Goal: Information Seeking & Learning: Learn about a topic

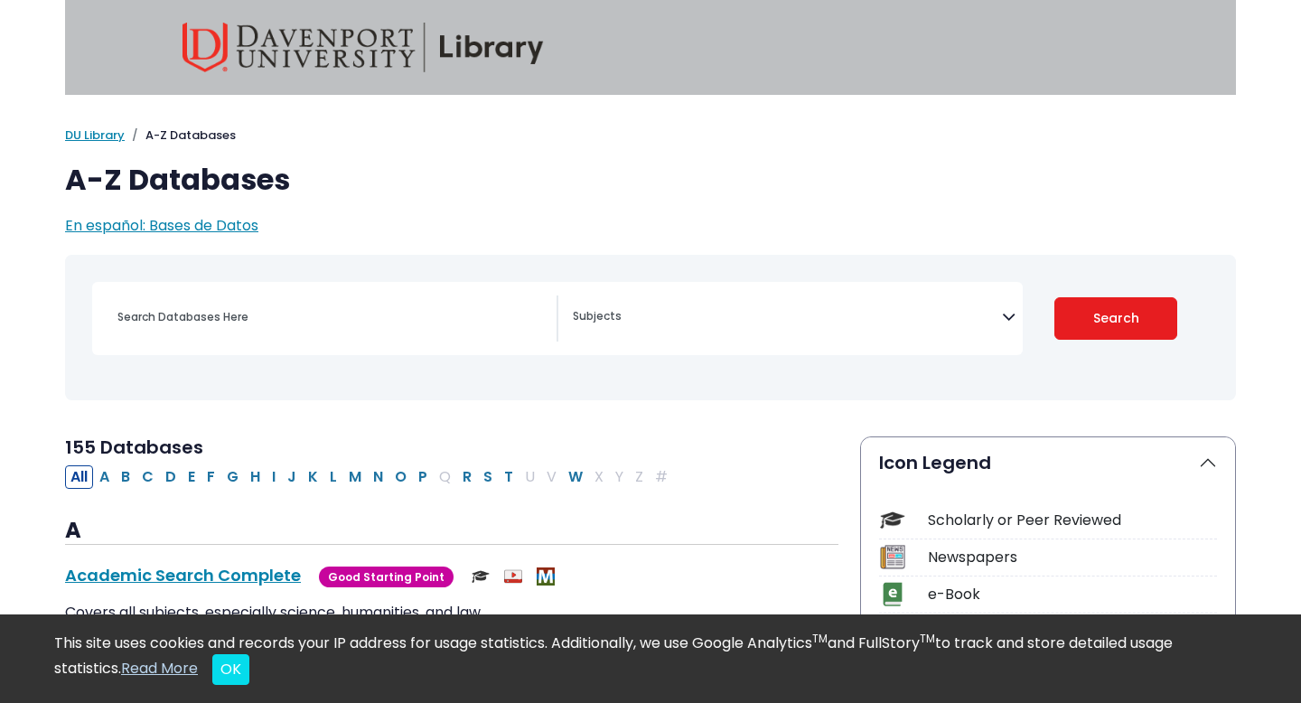
select select "Database Subject Filter"
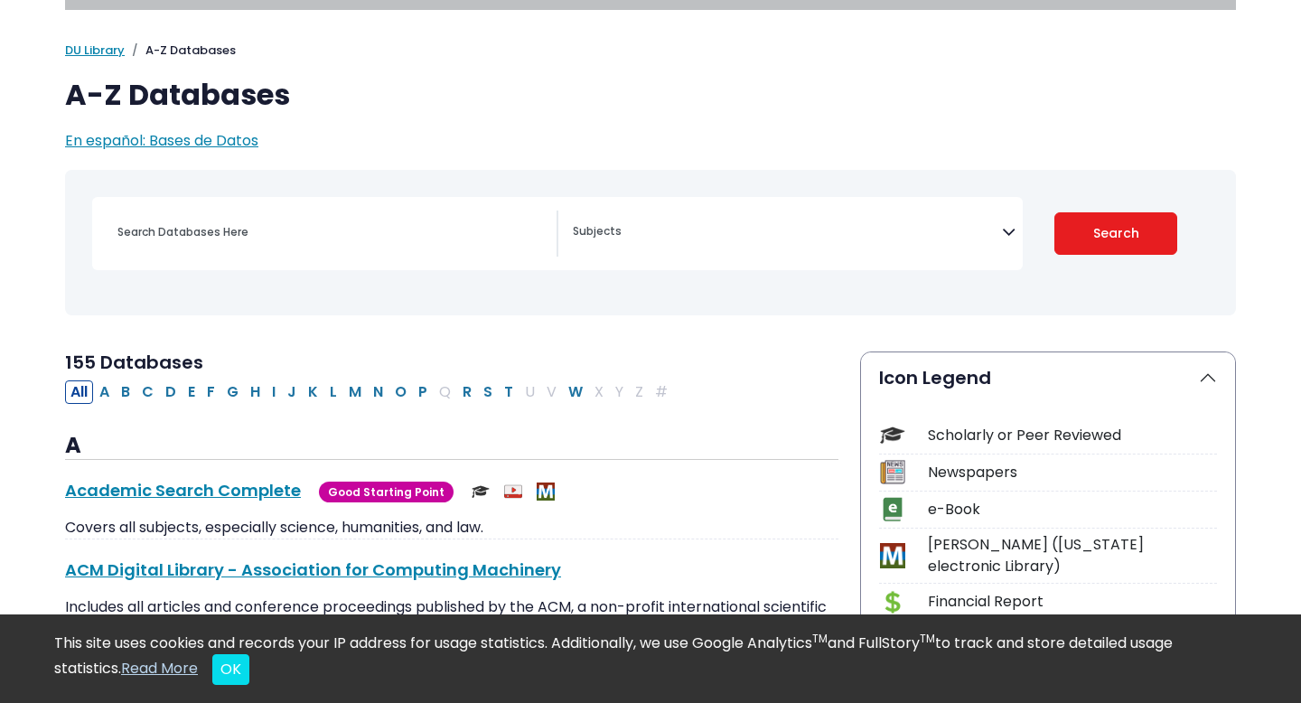
scroll to position [164, 0]
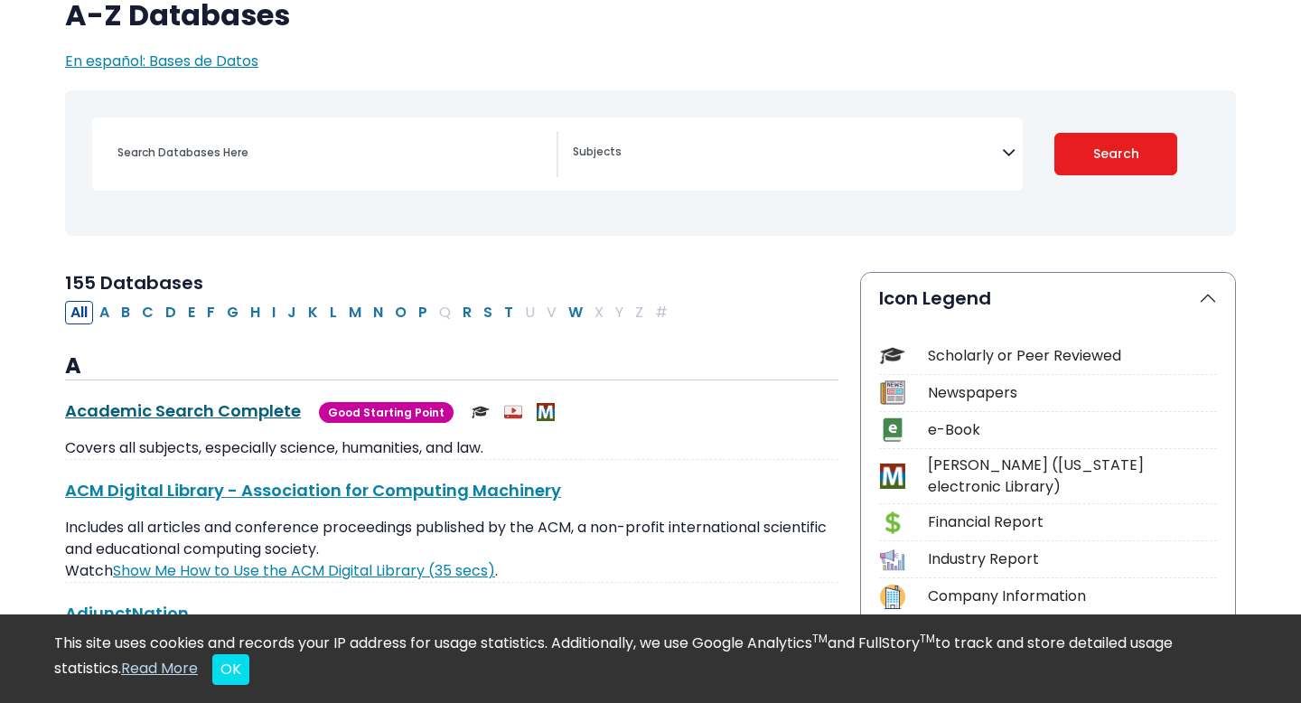
click at [183, 415] on link "Academic Search Complete This link opens in a new window" at bounding box center [183, 410] width 236 height 23
click at [397, 425] on div "Academic Search Complete This link opens in a new window Good Starting Point Go…" at bounding box center [452, 429] width 774 height 61
click at [229, 411] on link "Academic Search Complete This link opens in a new window" at bounding box center [183, 410] width 236 height 23
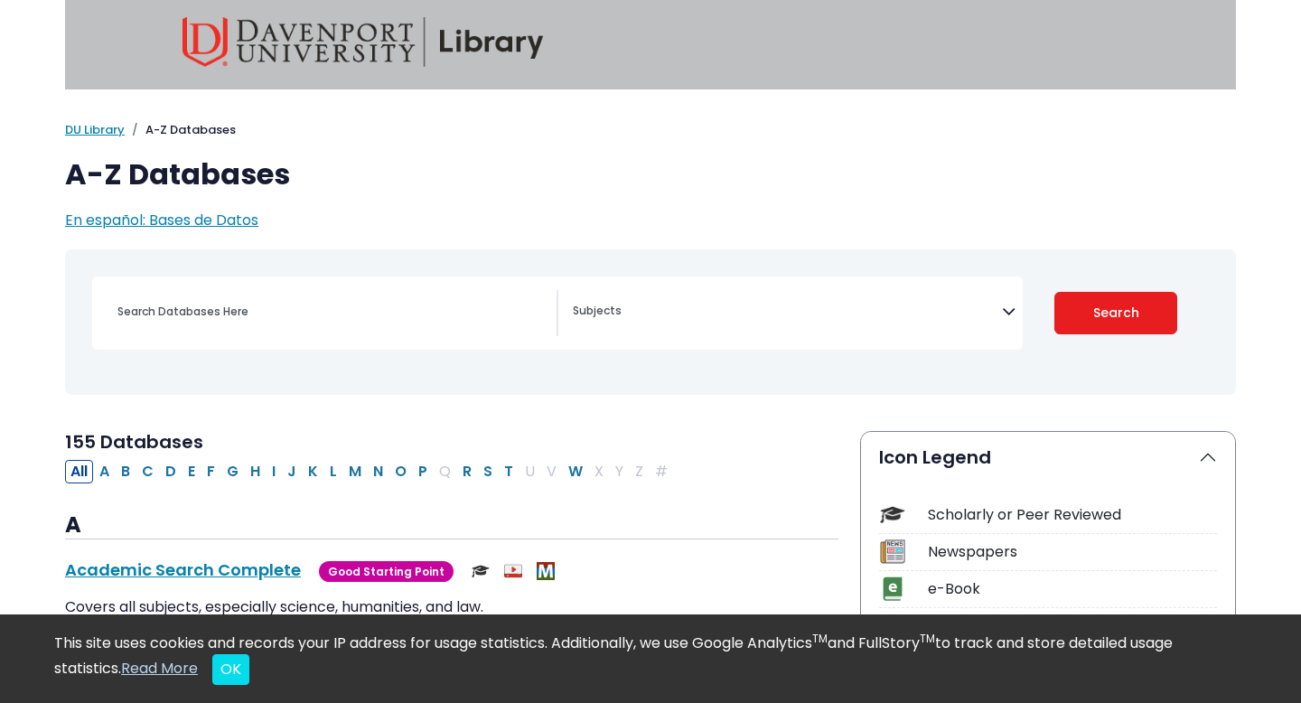
scroll to position [0, 0]
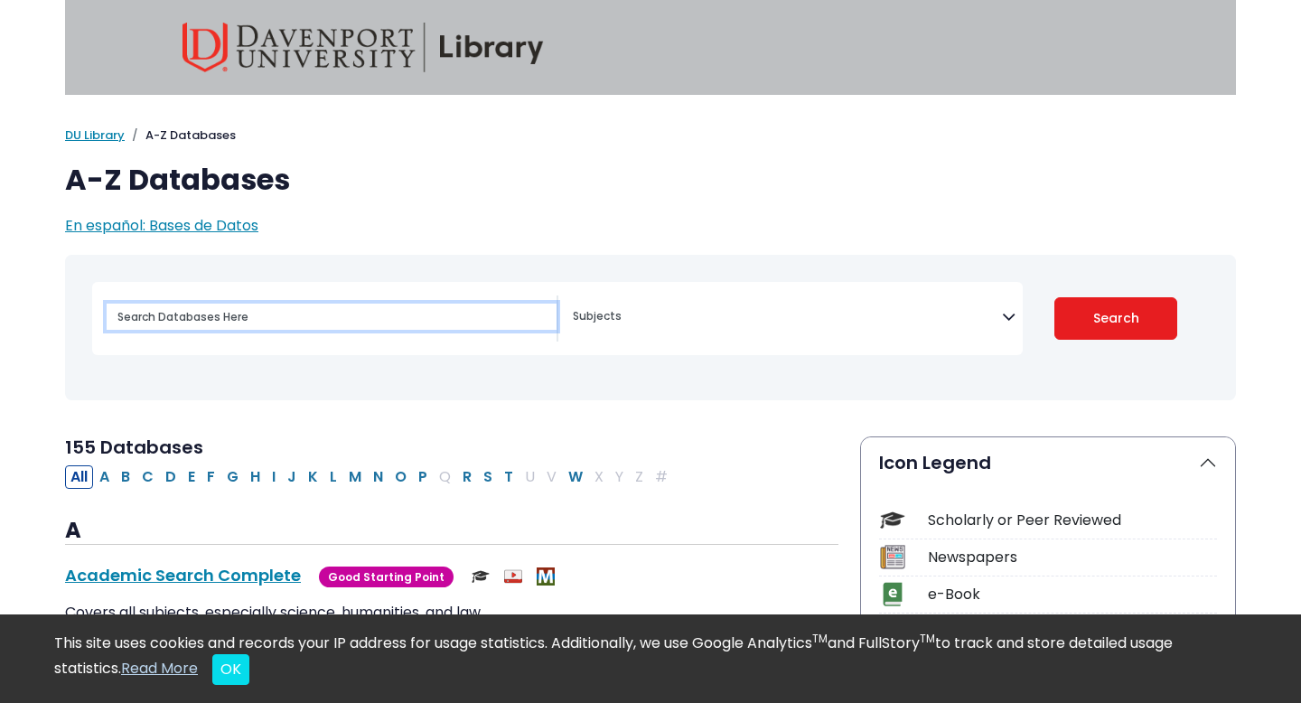
click at [300, 312] on input "Search database by title or keyword" at bounding box center [332, 317] width 450 height 26
type input "alone together"
click at [1055, 297] on button "Search" at bounding box center [1117, 318] width 124 height 42
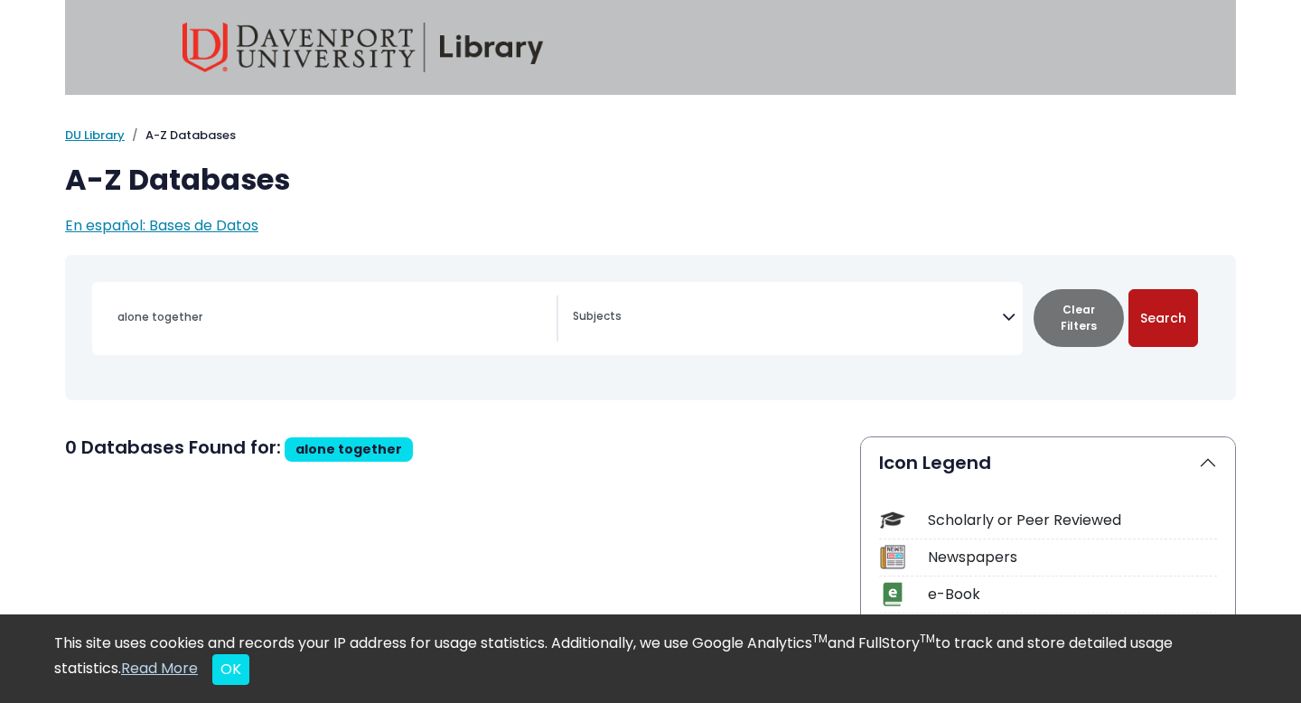
click at [1156, 327] on button "Search" at bounding box center [1164, 318] width 70 height 58
select select "Database Subject Filter"
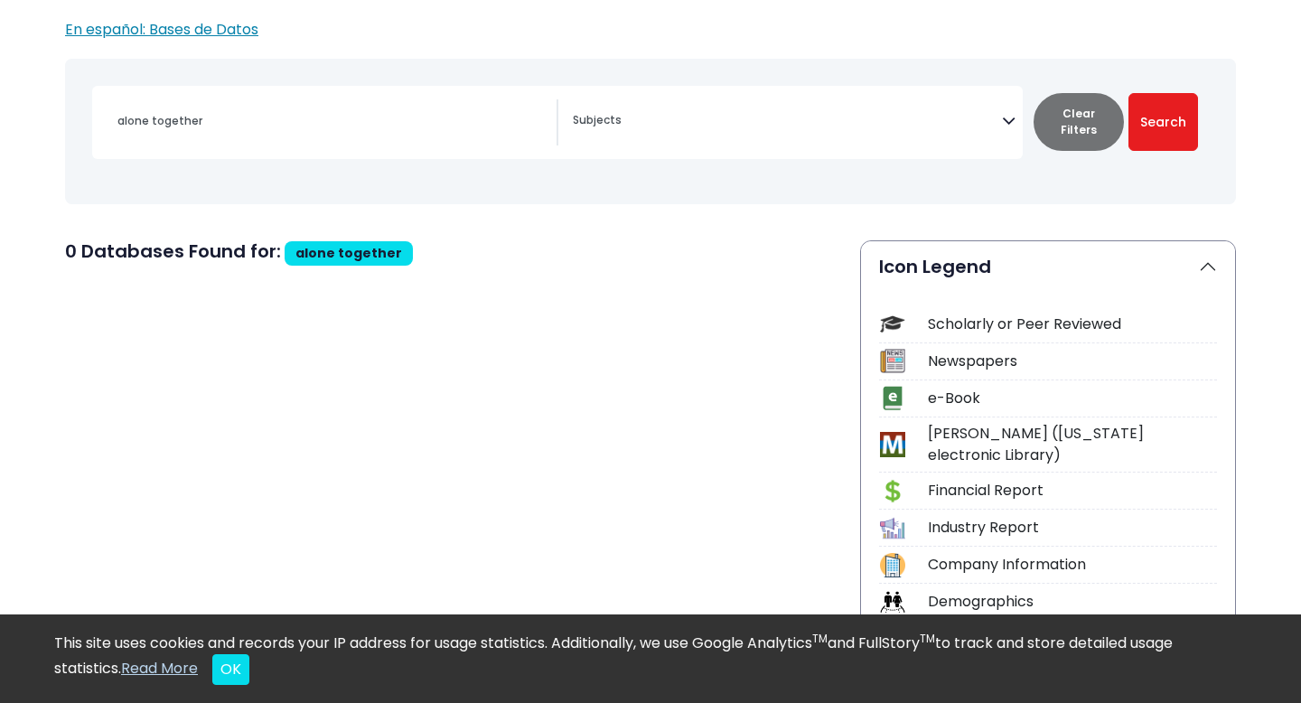
scroll to position [115, 0]
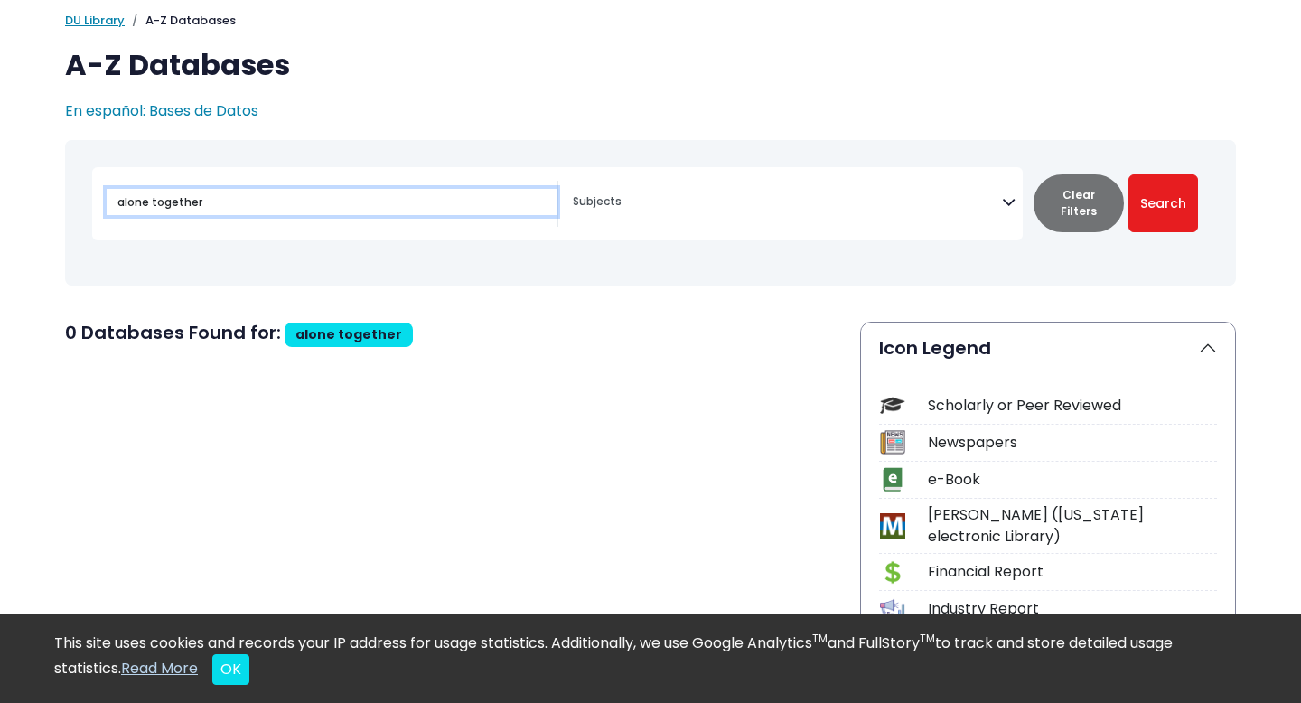
click at [260, 200] on input "alone together" at bounding box center [332, 202] width 450 height 26
type input "alone together sherry turkle"
click at [1129, 174] on button "Search" at bounding box center [1164, 203] width 70 height 58
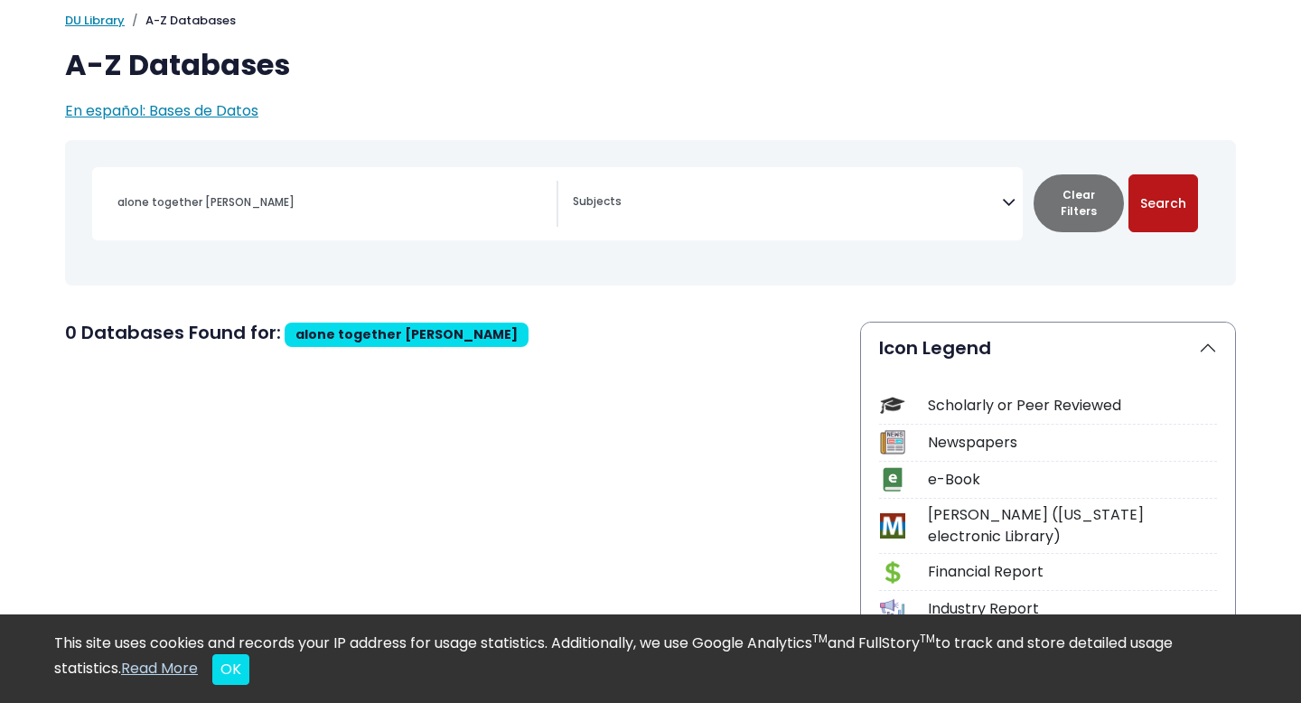
click at [1182, 200] on button "Search" at bounding box center [1164, 203] width 70 height 58
click at [1177, 195] on button "Search" at bounding box center [1164, 203] width 70 height 58
select select "Database Subject Filter"
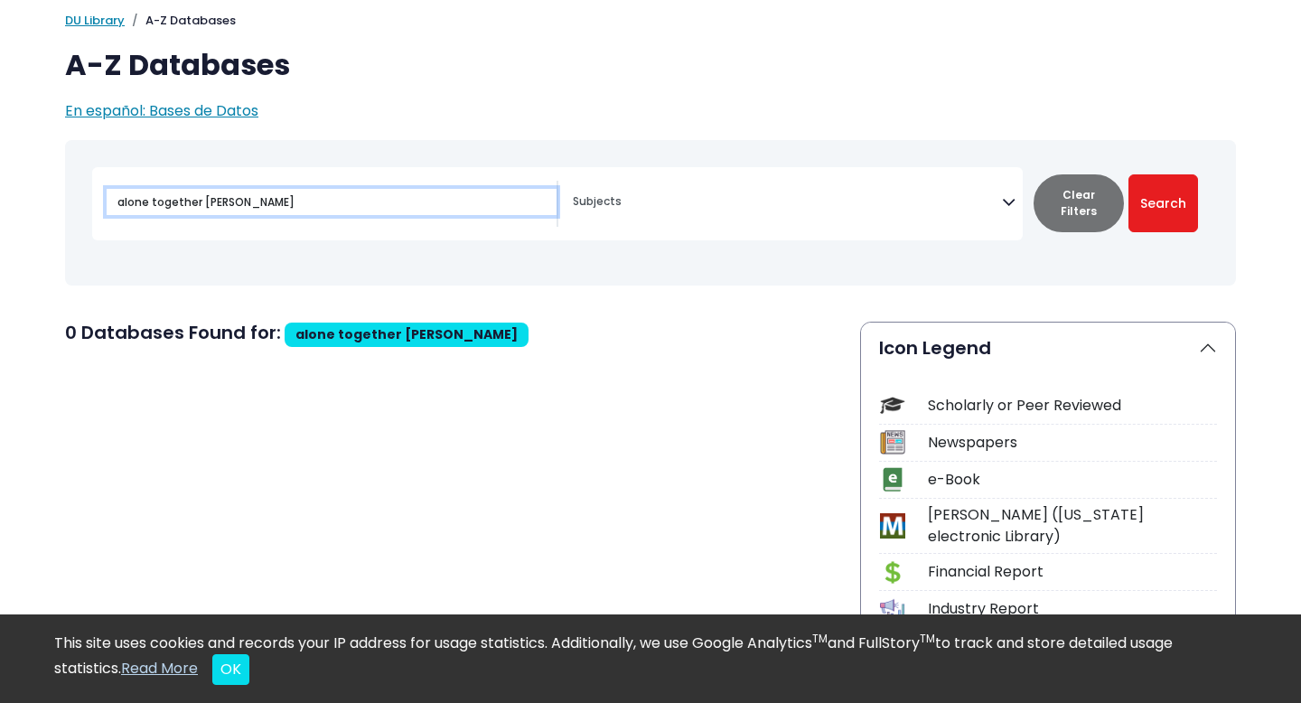
click at [359, 210] on input "alone together sherry turkle" at bounding box center [332, 202] width 450 height 26
click at [201, 202] on input "alone together sherry turkle" at bounding box center [332, 202] width 450 height 26
type input "sherry turkle"
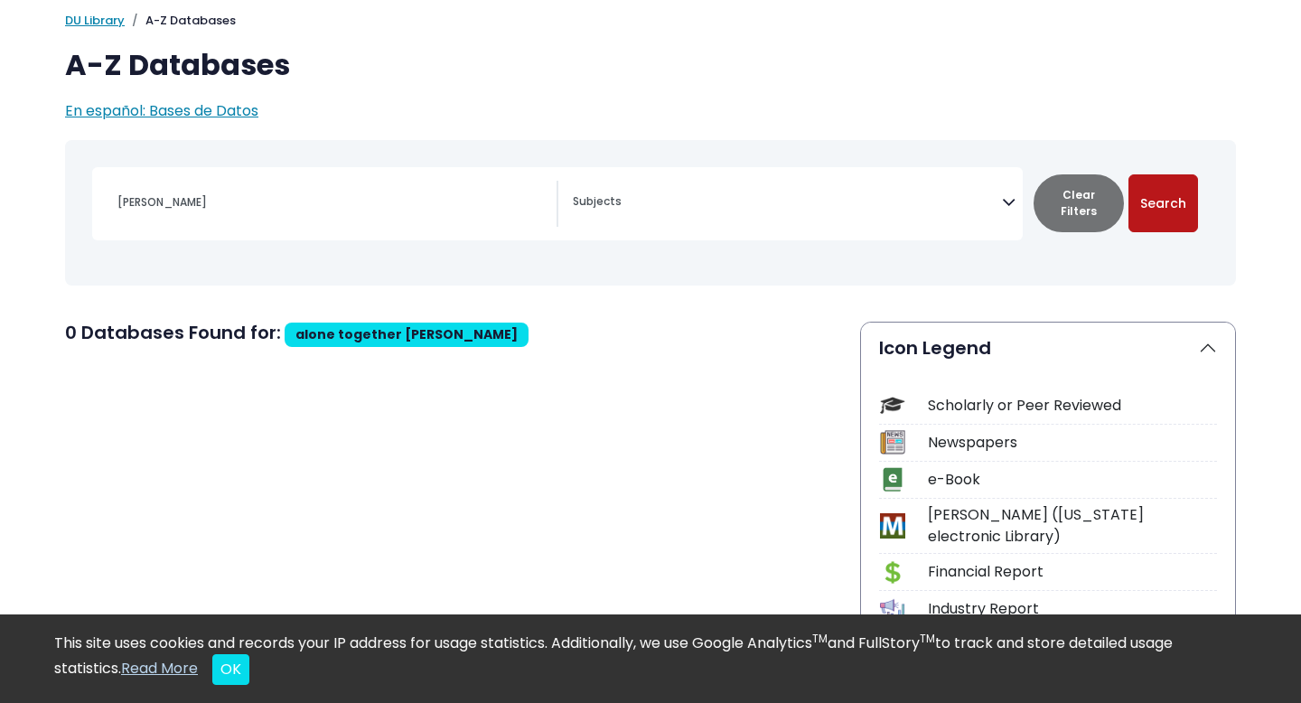
click at [1164, 210] on button "Search" at bounding box center [1164, 203] width 70 height 58
click at [1163, 208] on button "Search" at bounding box center [1164, 203] width 70 height 58
select select "Database Subject Filter"
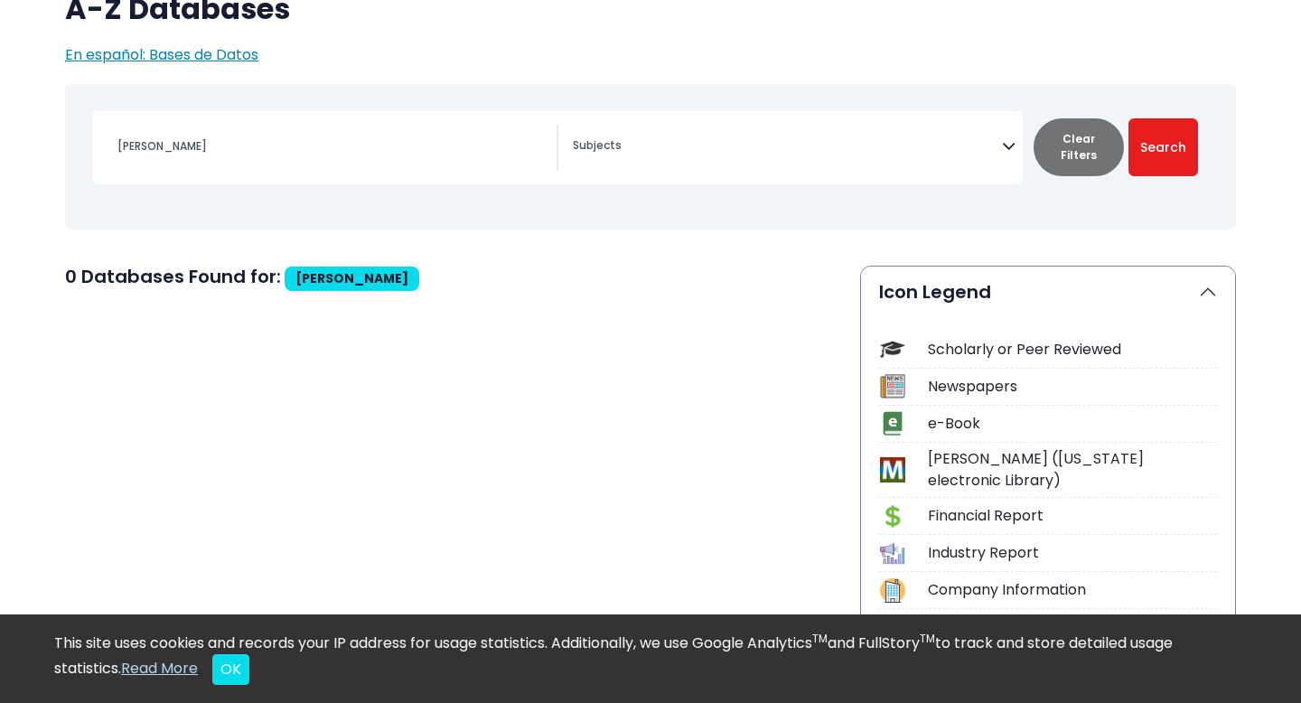
scroll to position [201, 0]
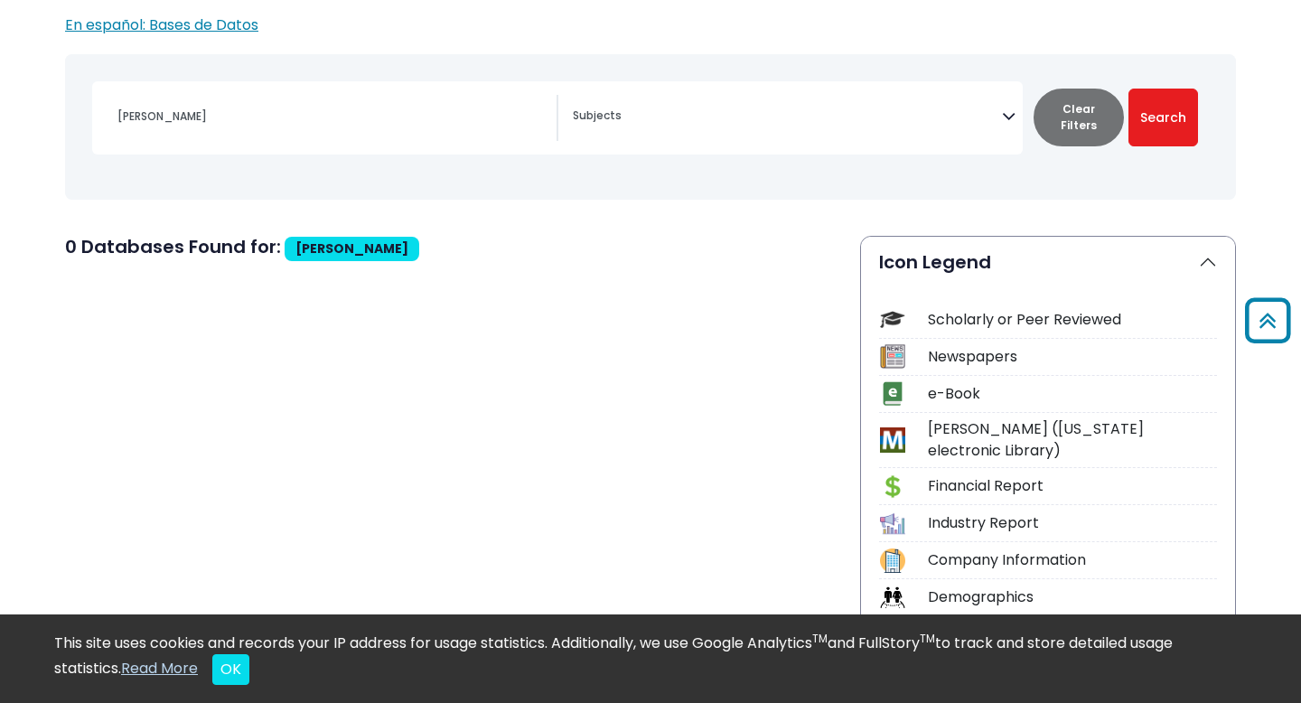
click at [992, 314] on div "Scholarly or Peer Reviewed" at bounding box center [1072, 320] width 289 height 22
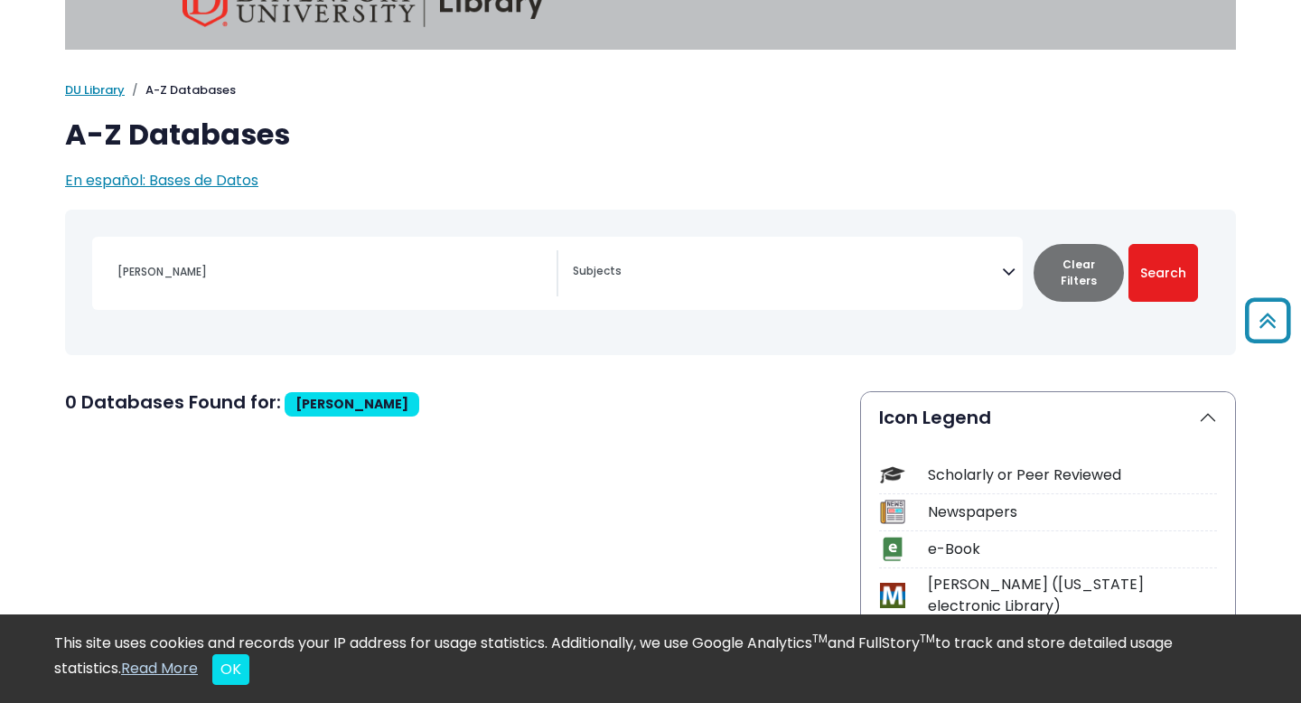
scroll to position [14, 0]
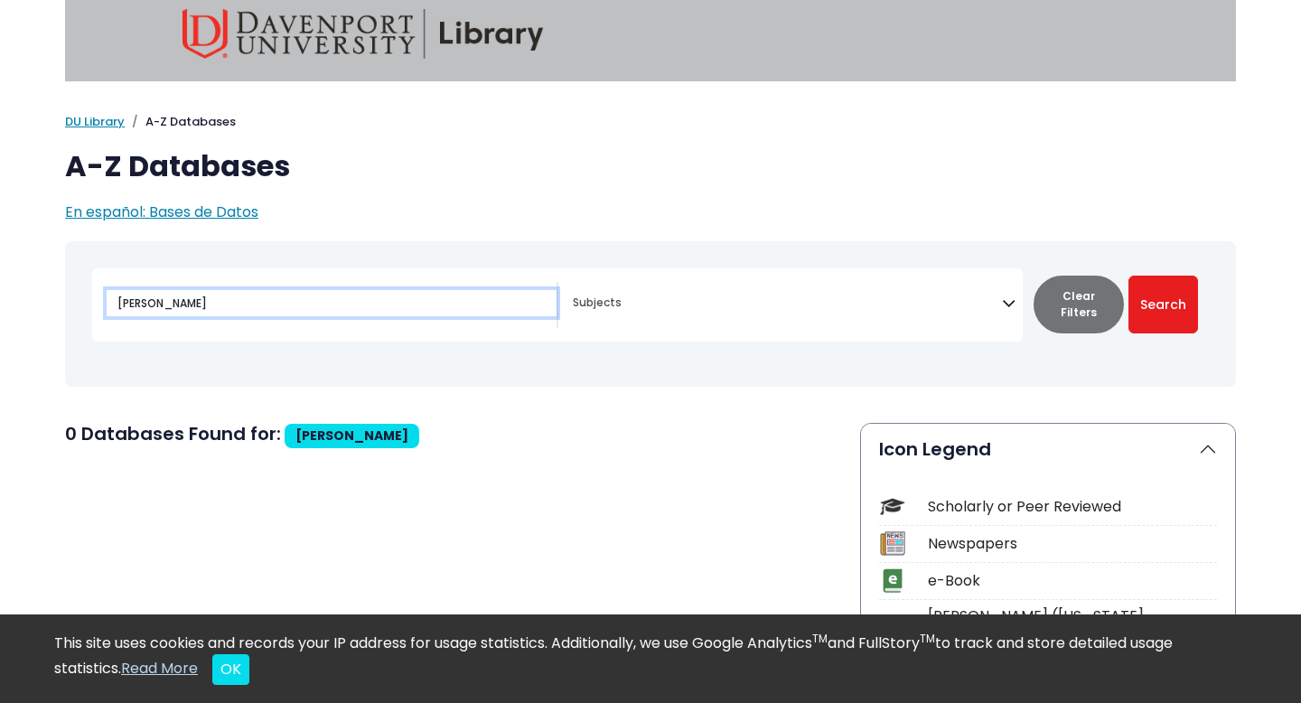
click at [286, 301] on input "sherry turkle" at bounding box center [332, 303] width 450 height 26
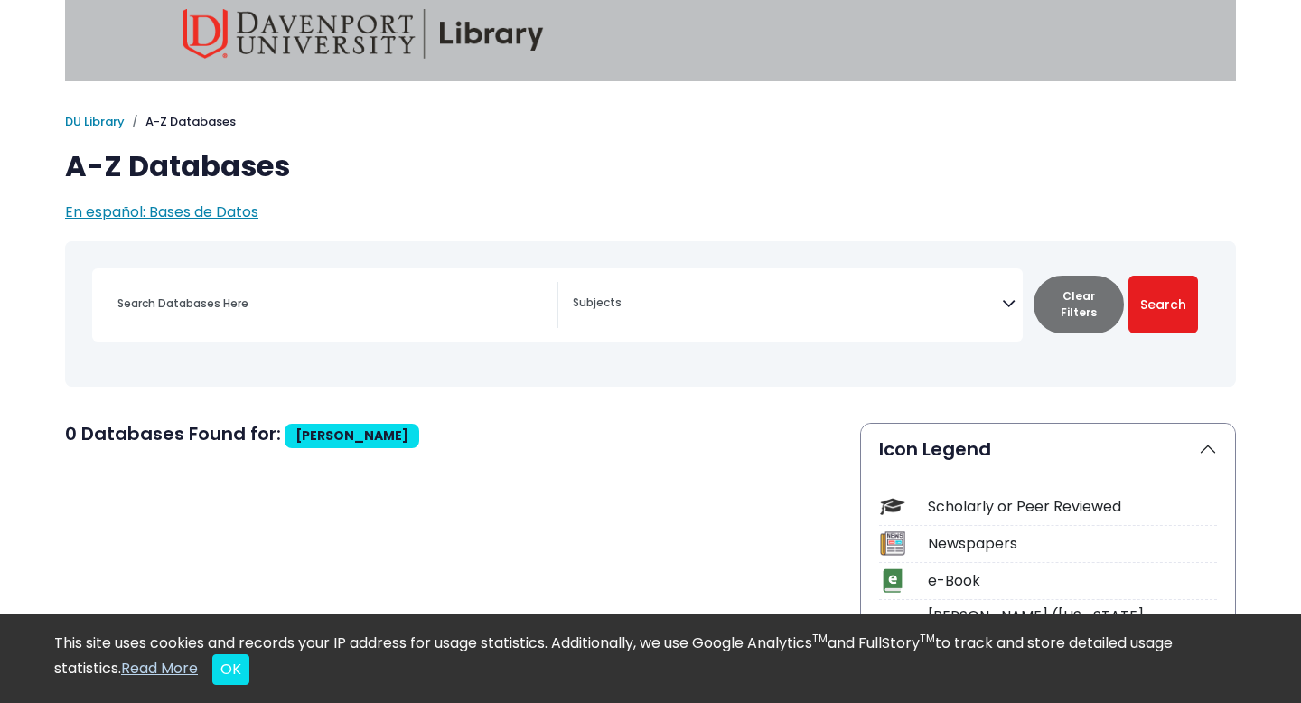
click at [520, 139] on div "My Davenport DU Library Library Guides A-Z Databases A-Z Databases En español: …" at bounding box center [650, 168] width 1193 height 110
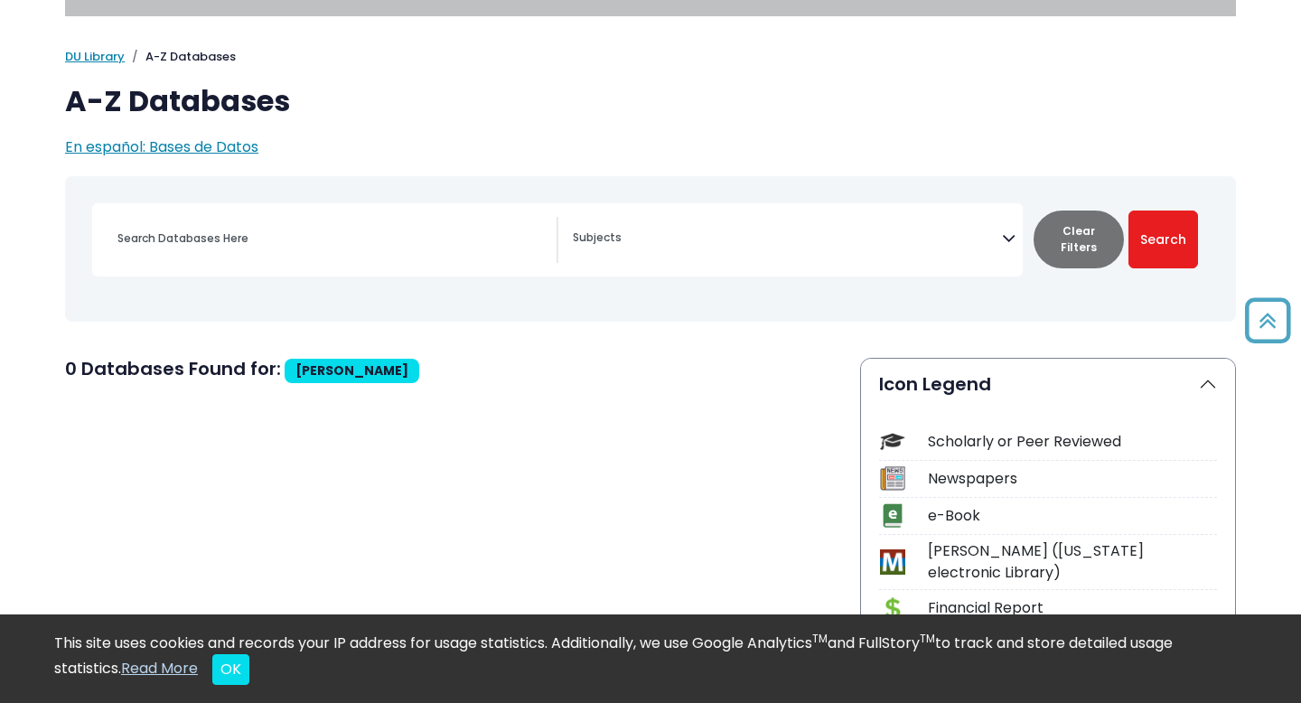
scroll to position [66, 0]
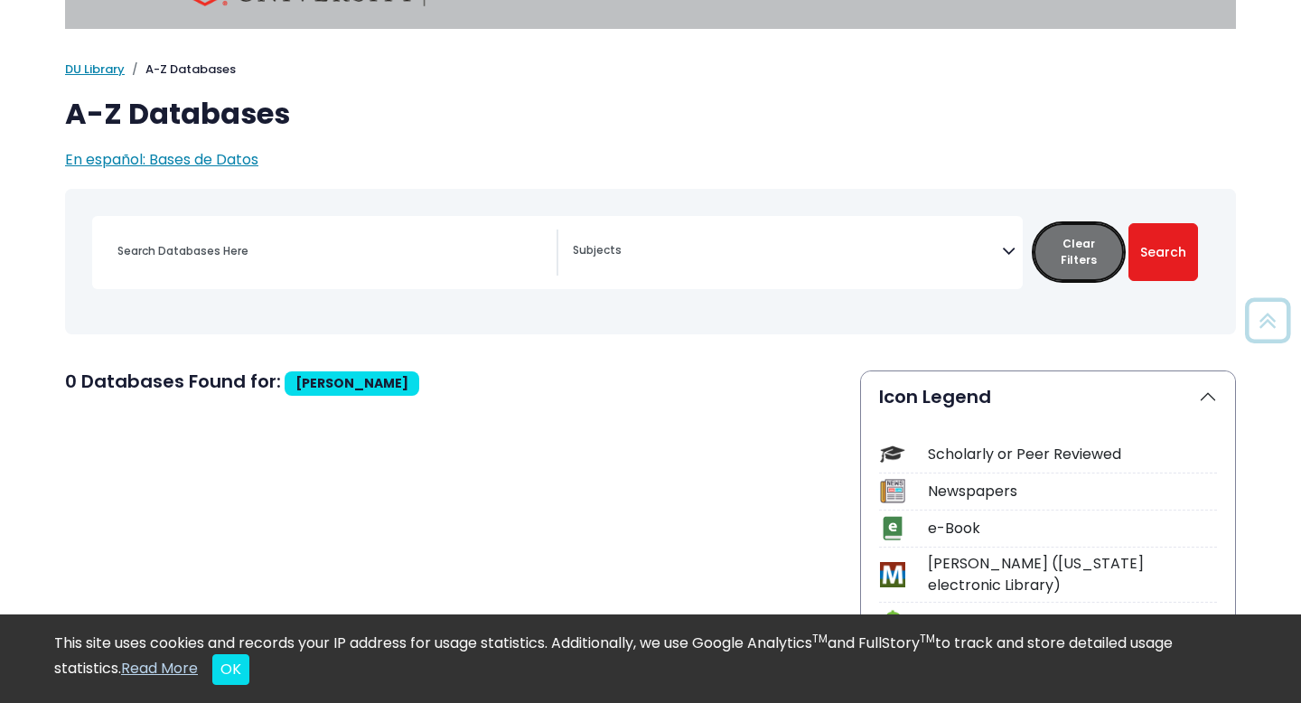
click at [1095, 250] on button "Clear Filters" at bounding box center [1079, 252] width 90 height 58
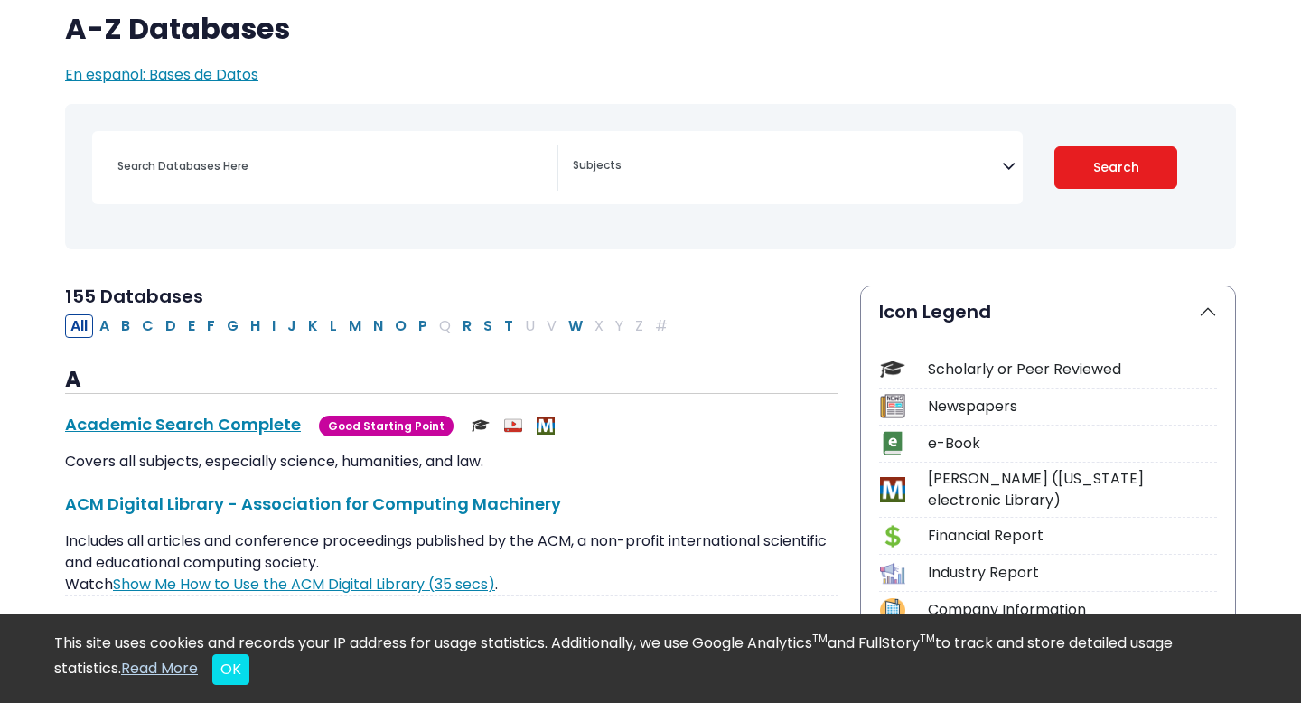
scroll to position [164, 0]
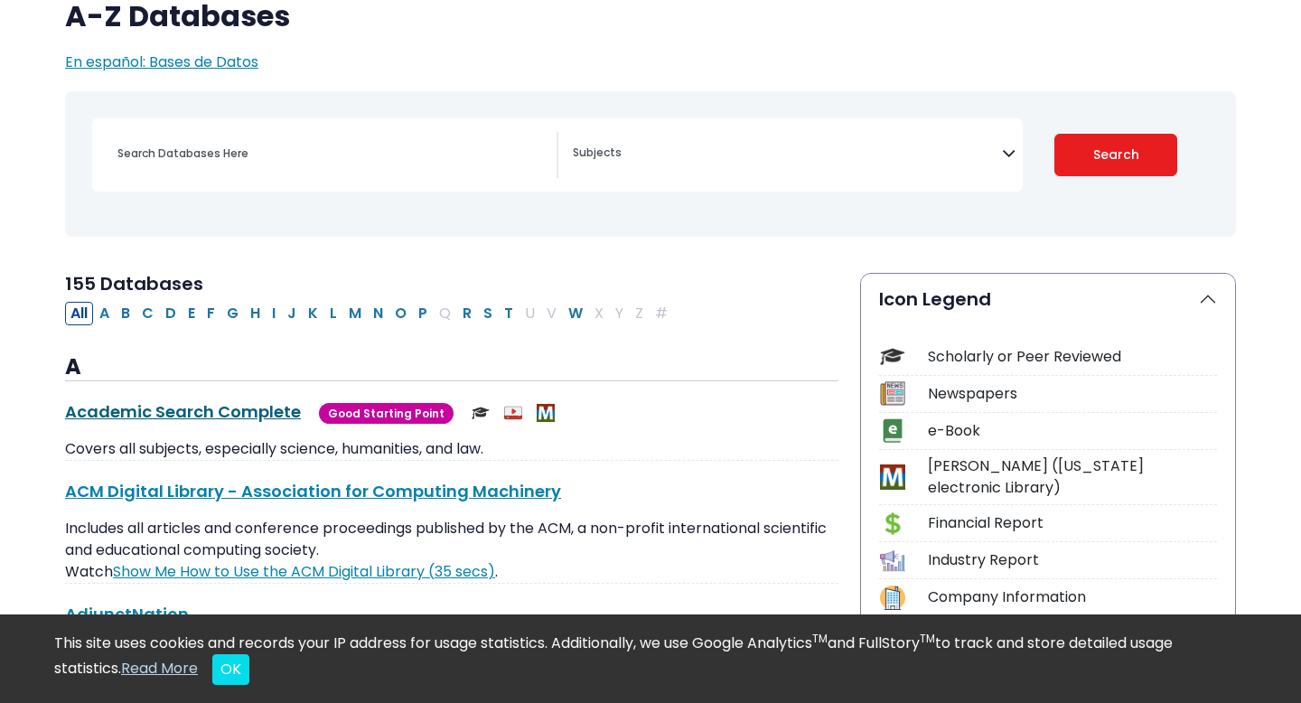
click at [150, 412] on link "Academic Search Complete This link opens in a new window" at bounding box center [183, 411] width 236 height 23
click at [914, 354] on div "Scholarly or Peer Reviewed" at bounding box center [1048, 360] width 338 height 32
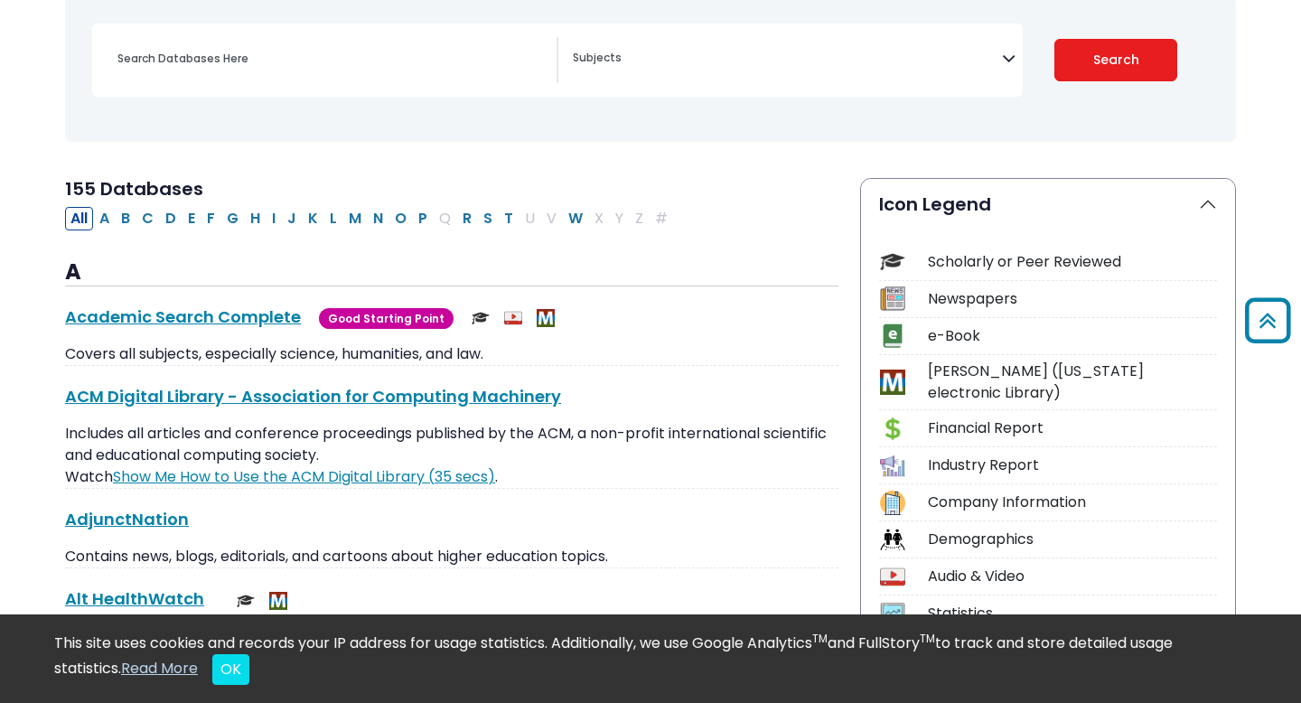
scroll to position [250, 0]
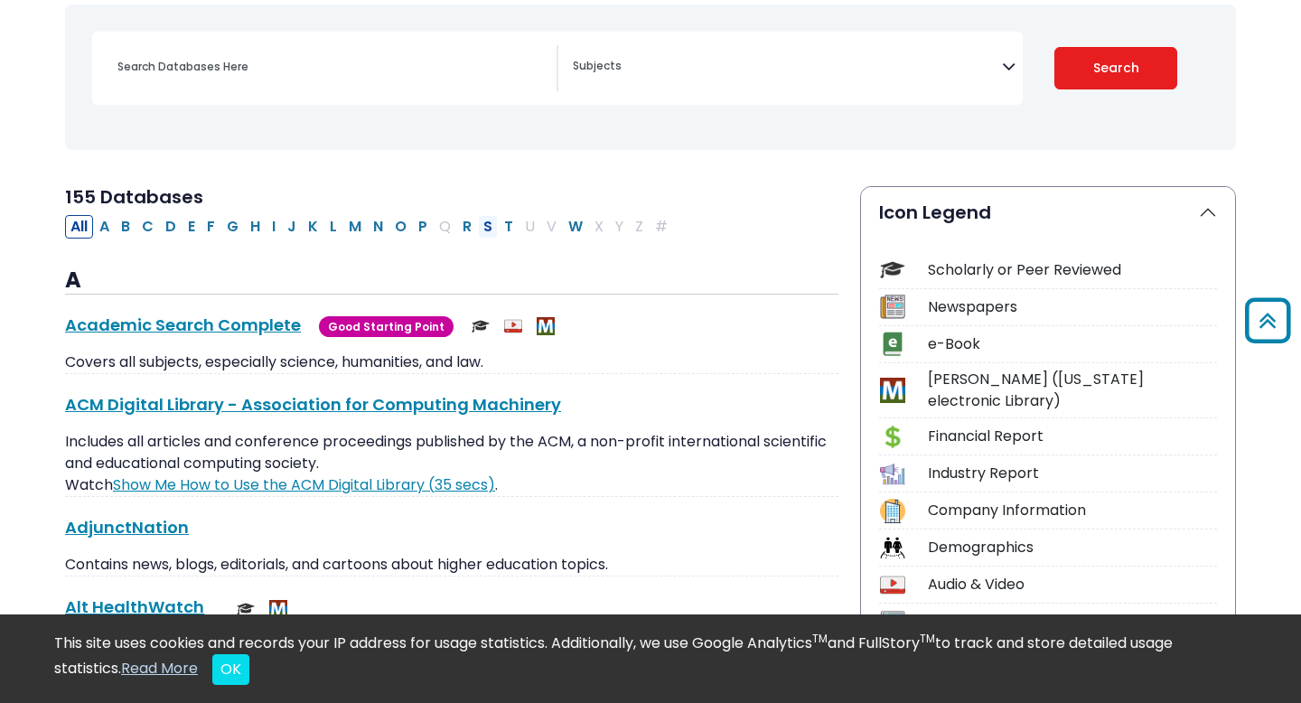
click at [484, 226] on button "S" at bounding box center [488, 226] width 20 height 23
select select "Database Subject Filter"
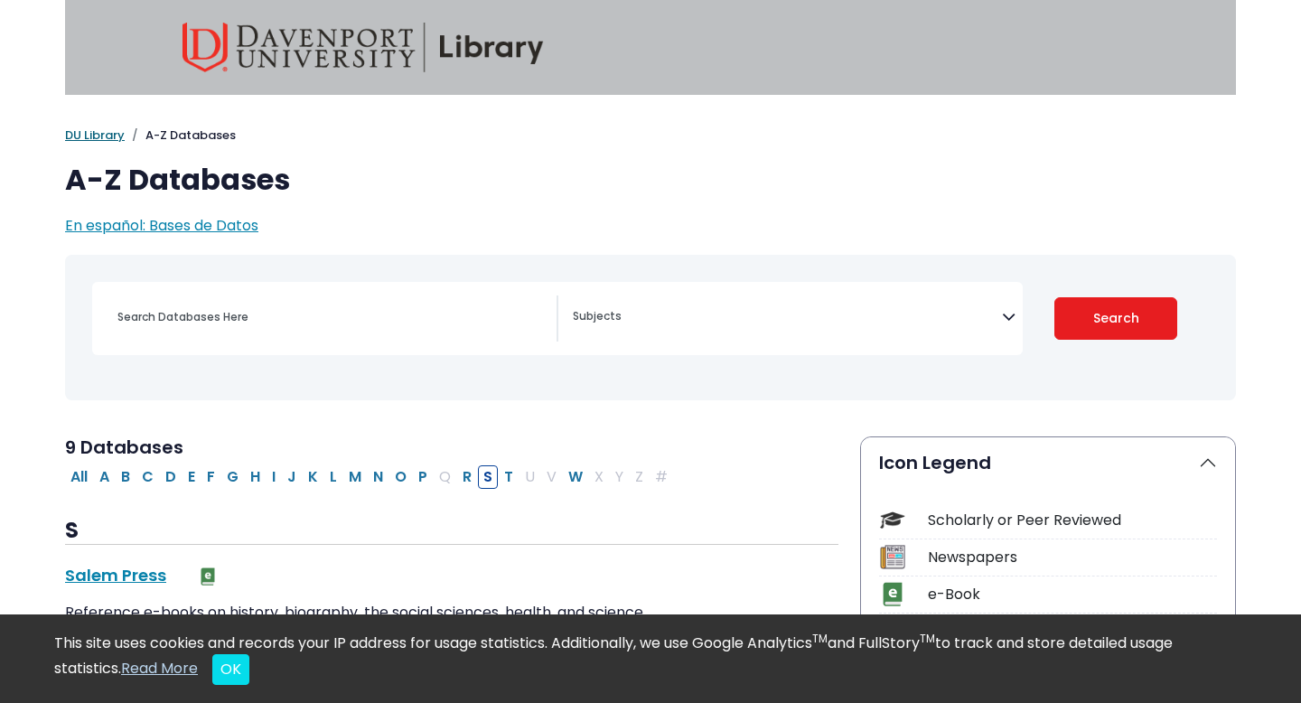
click at [98, 135] on link "DU Library" at bounding box center [95, 135] width 60 height 17
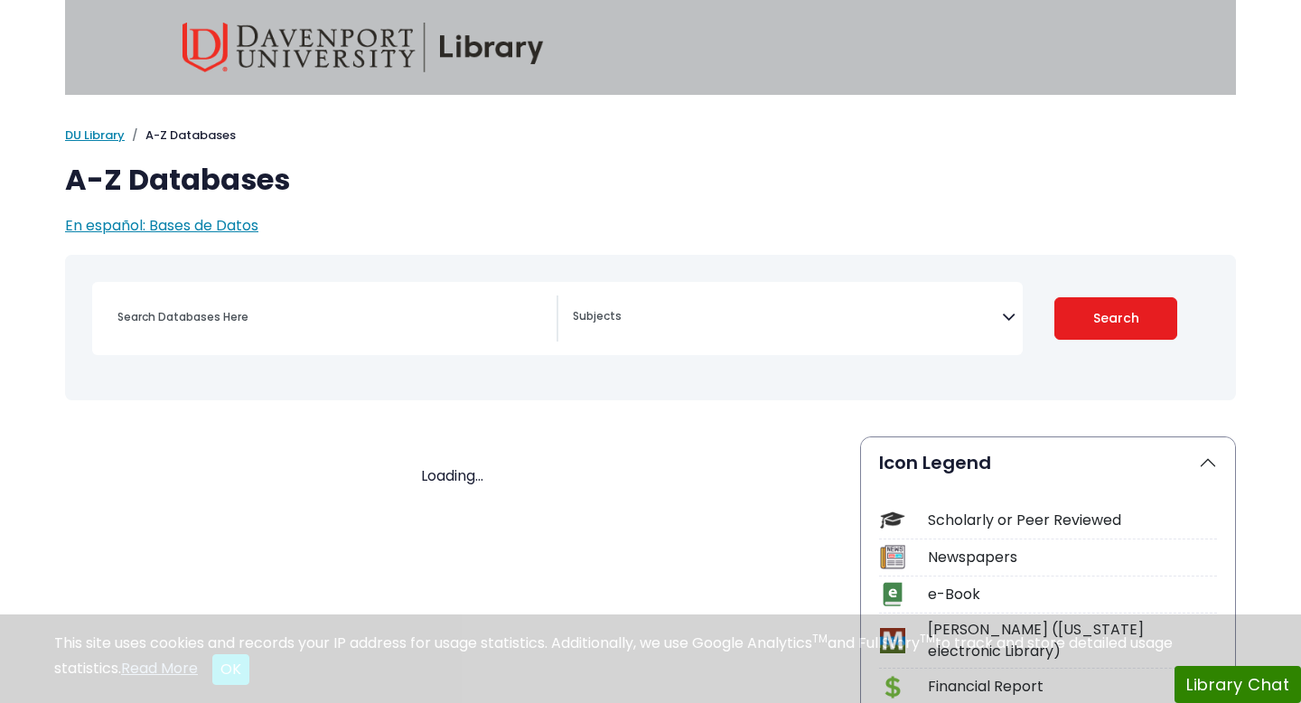
select select "Database Subject Filter"
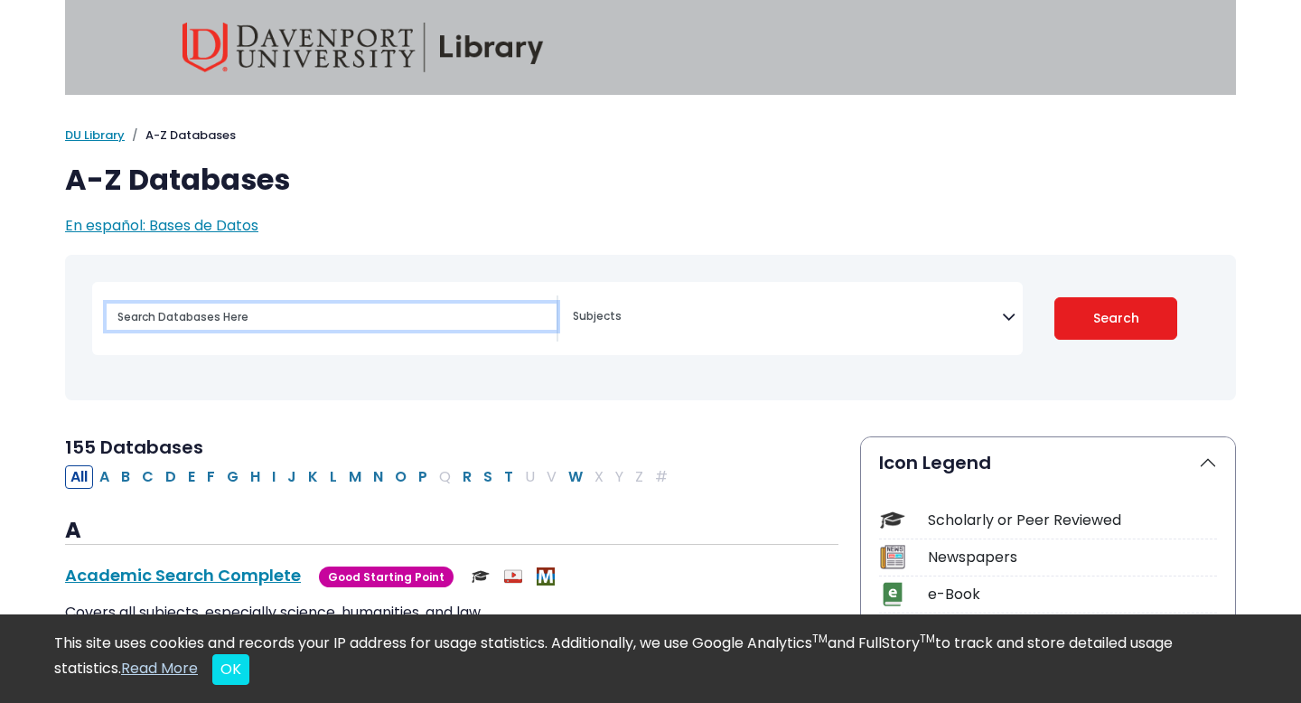
click at [204, 311] on input "Search database by title or keyword" at bounding box center [332, 317] width 450 height 26
paste input "Maybe it’s time we look up, put the phone down, and reconnect face to face."
type input "Maybe it’s time we look up, put the phone down, and reconnect face to face."
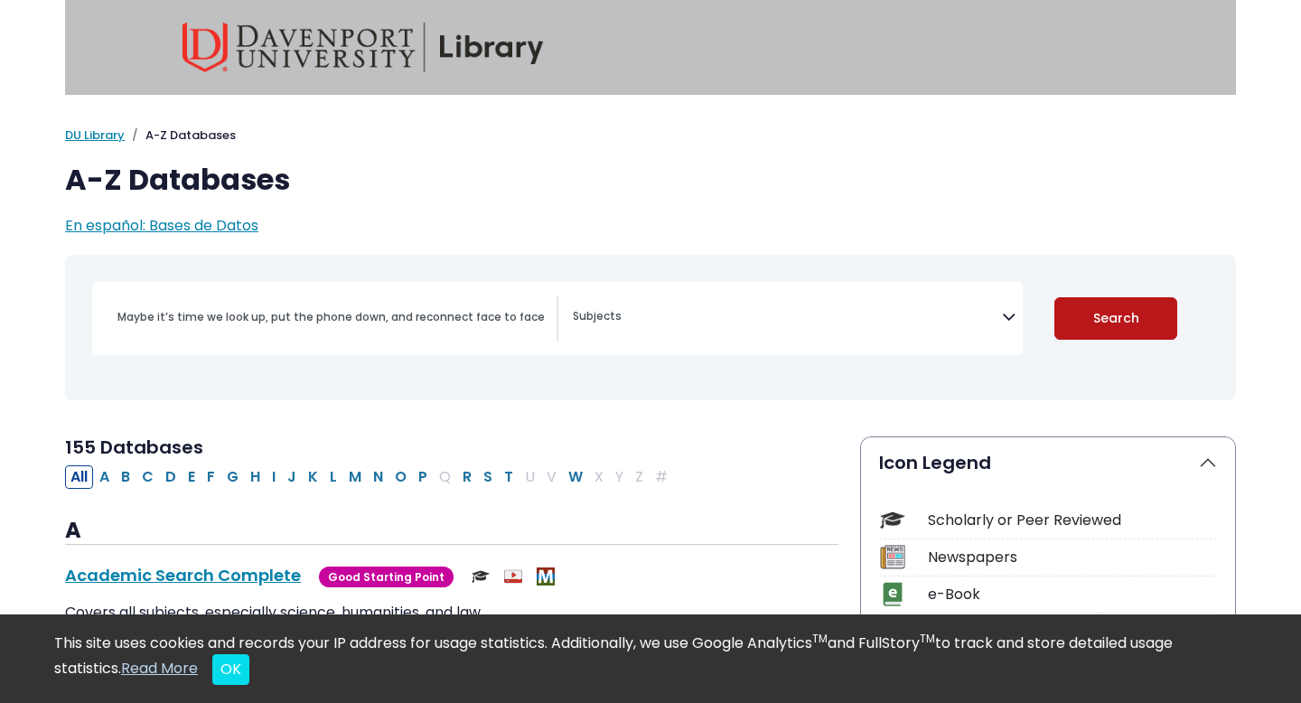
click at [1123, 307] on button "Search" at bounding box center [1117, 318] width 124 height 42
select select "Database Subject Filter"
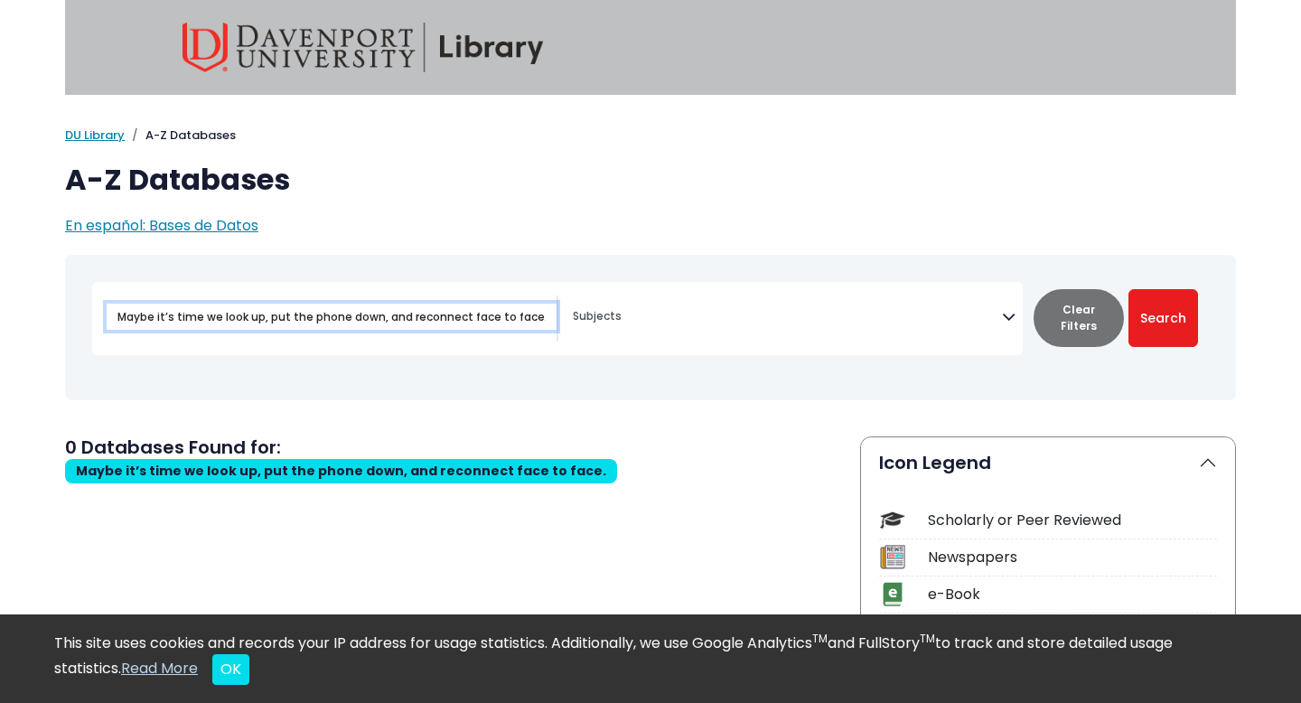
click at [382, 316] on input "Maybe it’s time we look up, put the phone down, and reconnect face to face." at bounding box center [332, 317] width 450 height 26
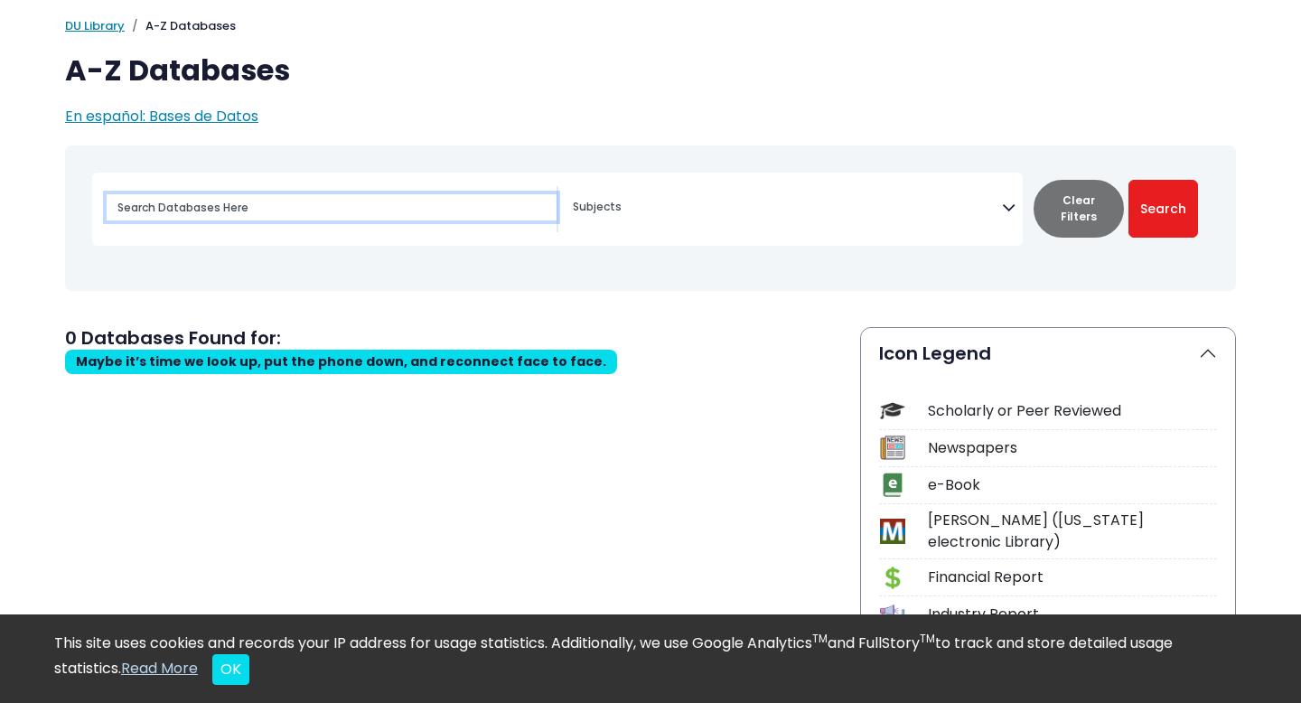
scroll to position [111, 0]
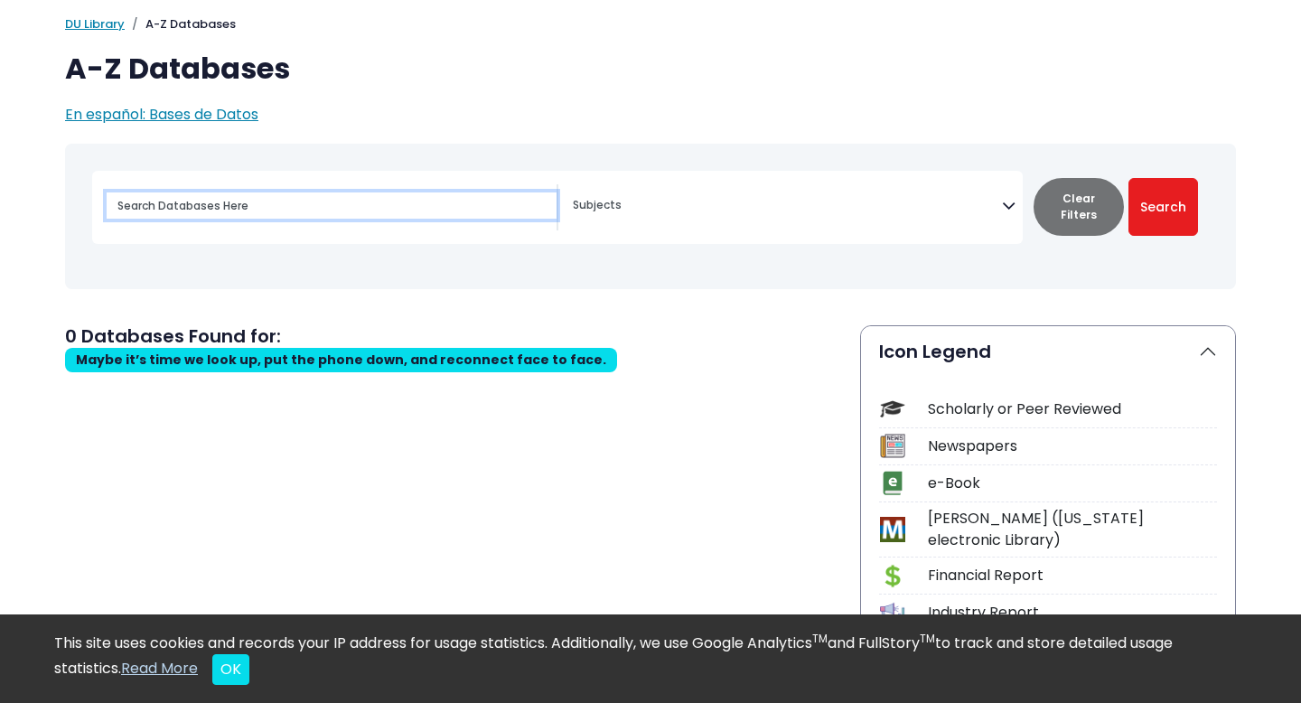
click at [420, 202] on input "Search database by title or keyword" at bounding box center [332, 206] width 450 height 26
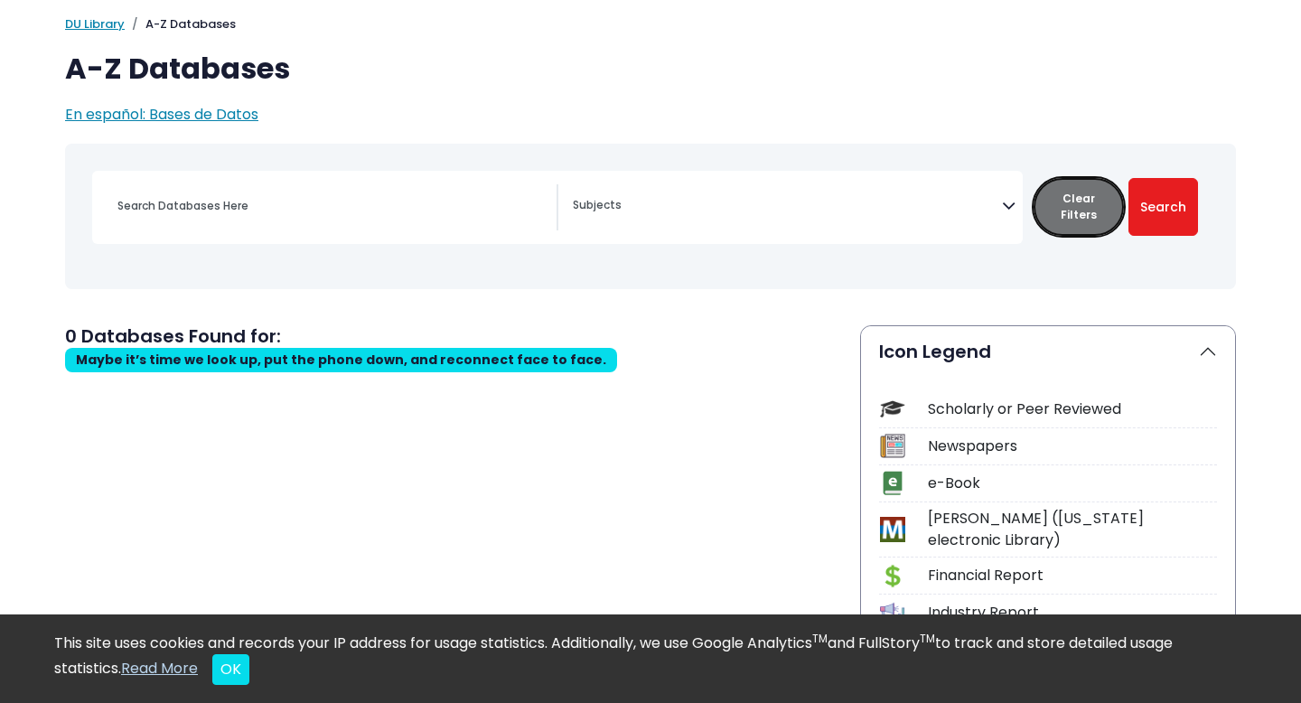
click at [1085, 209] on button "Clear Filters" at bounding box center [1079, 207] width 90 height 58
select select "Database Subject Filter"
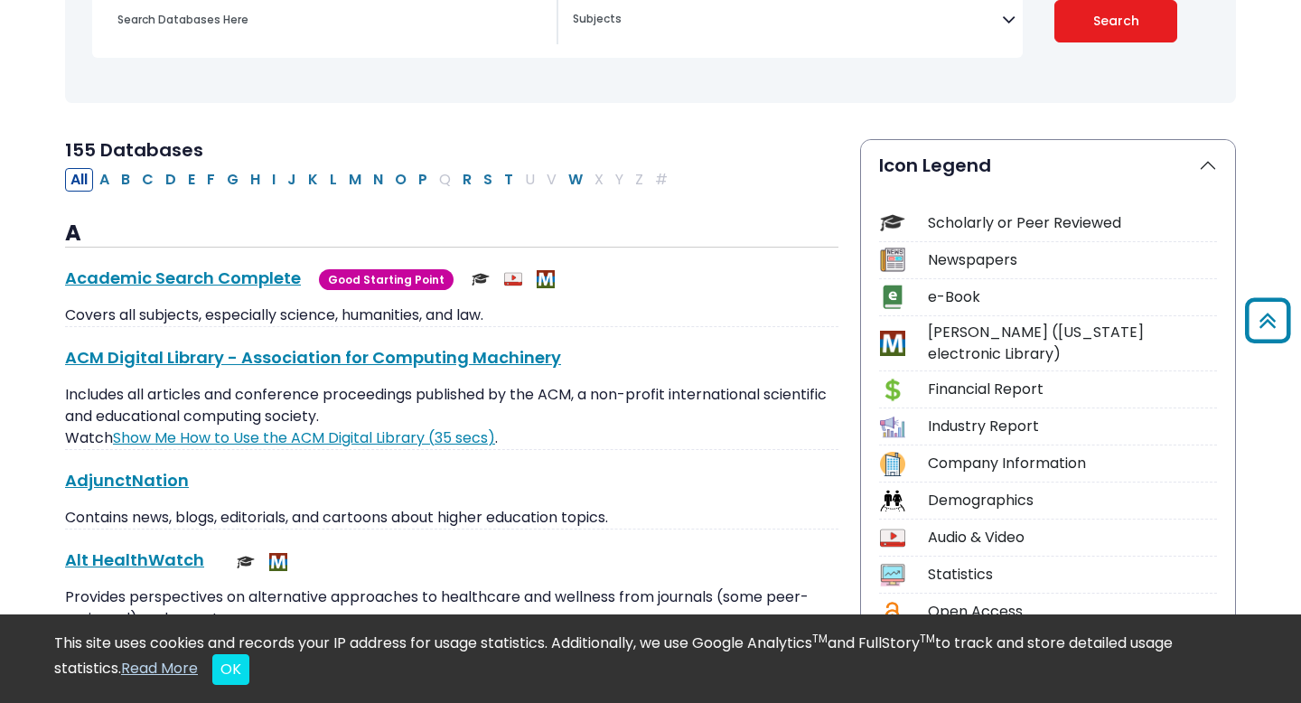
scroll to position [301, 0]
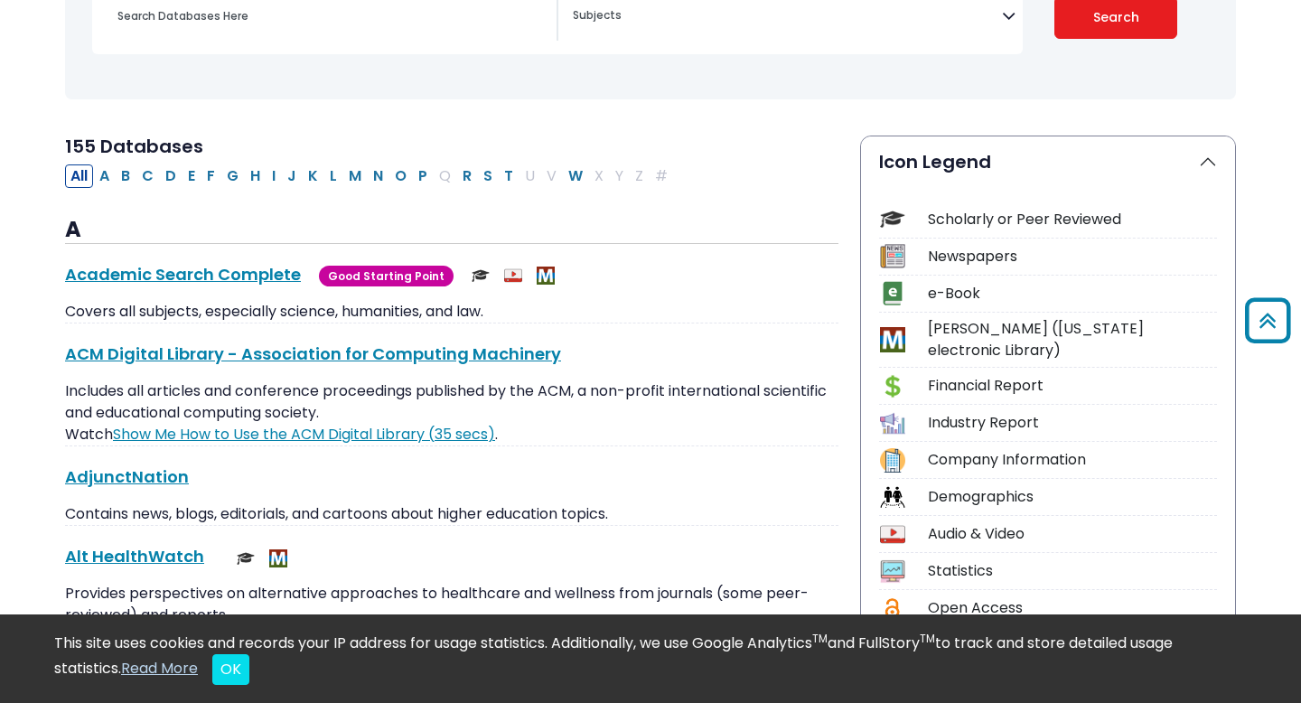
click at [974, 213] on div "Scholarly or Peer Reviewed" at bounding box center [1072, 220] width 289 height 22
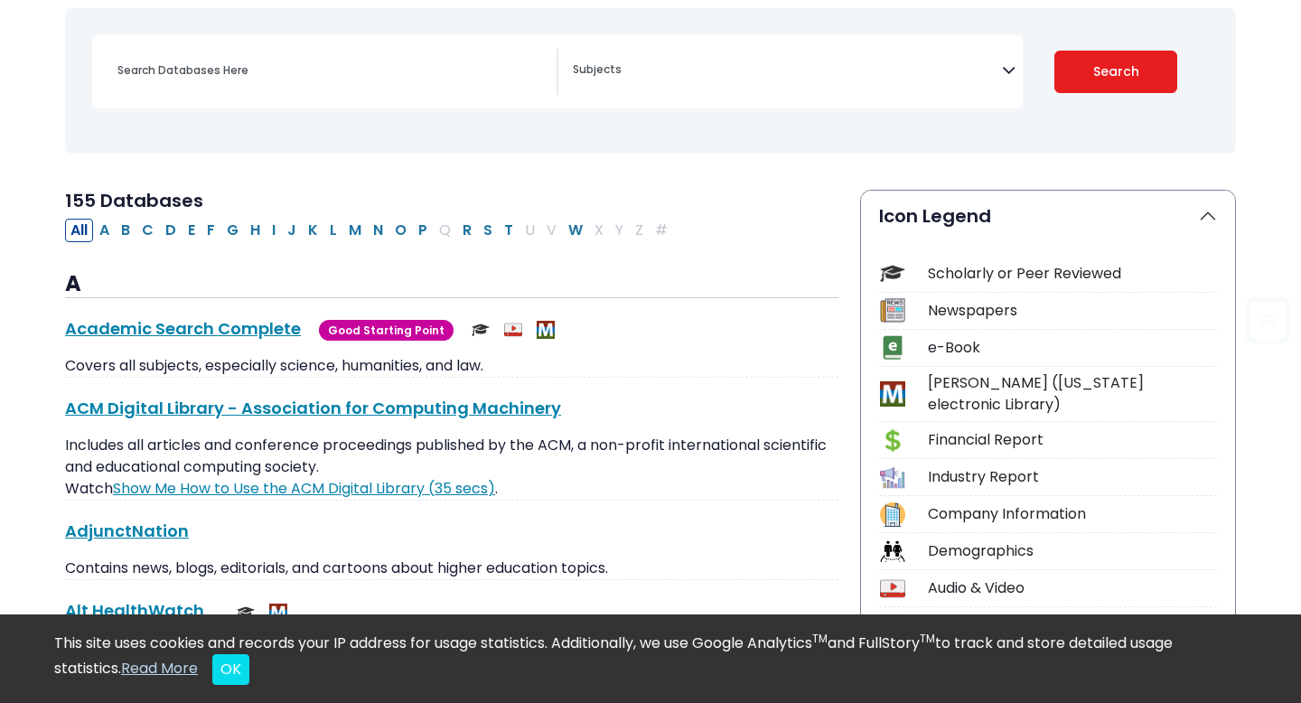
scroll to position [256, 0]
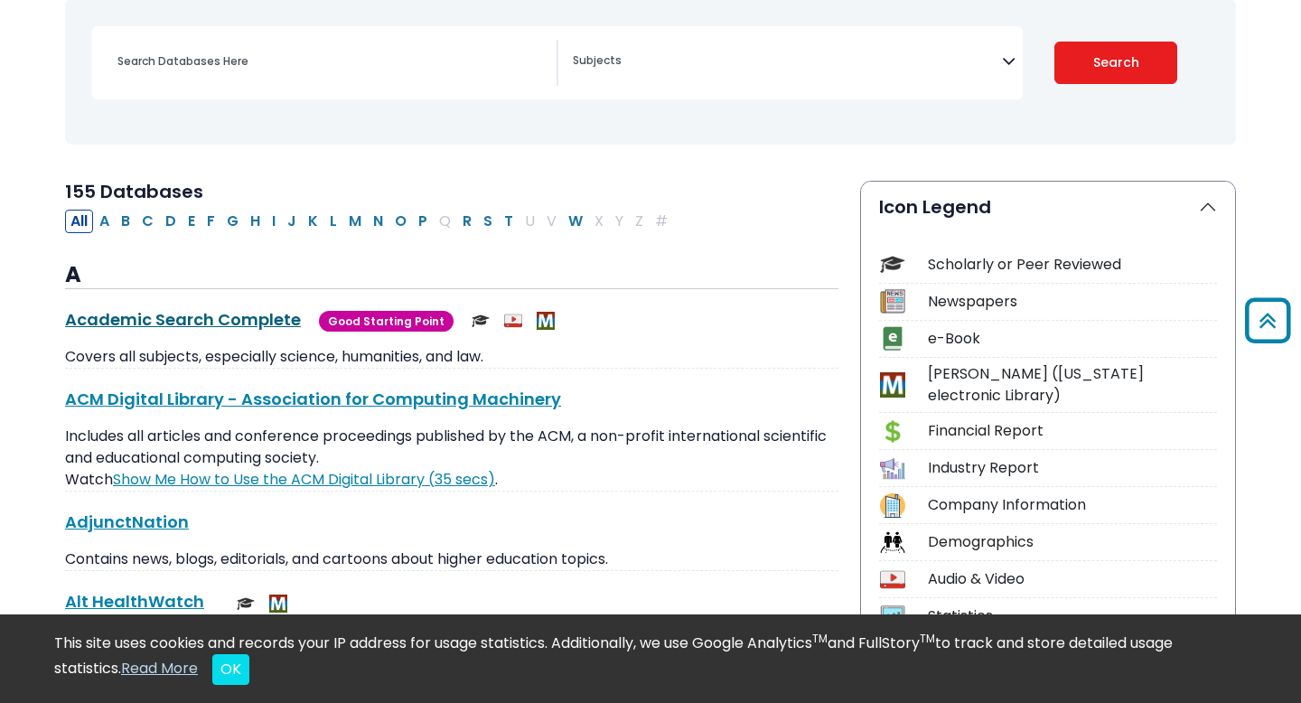
click at [286, 315] on link "Academic Search Complete This link opens in a new window" at bounding box center [183, 319] width 236 height 23
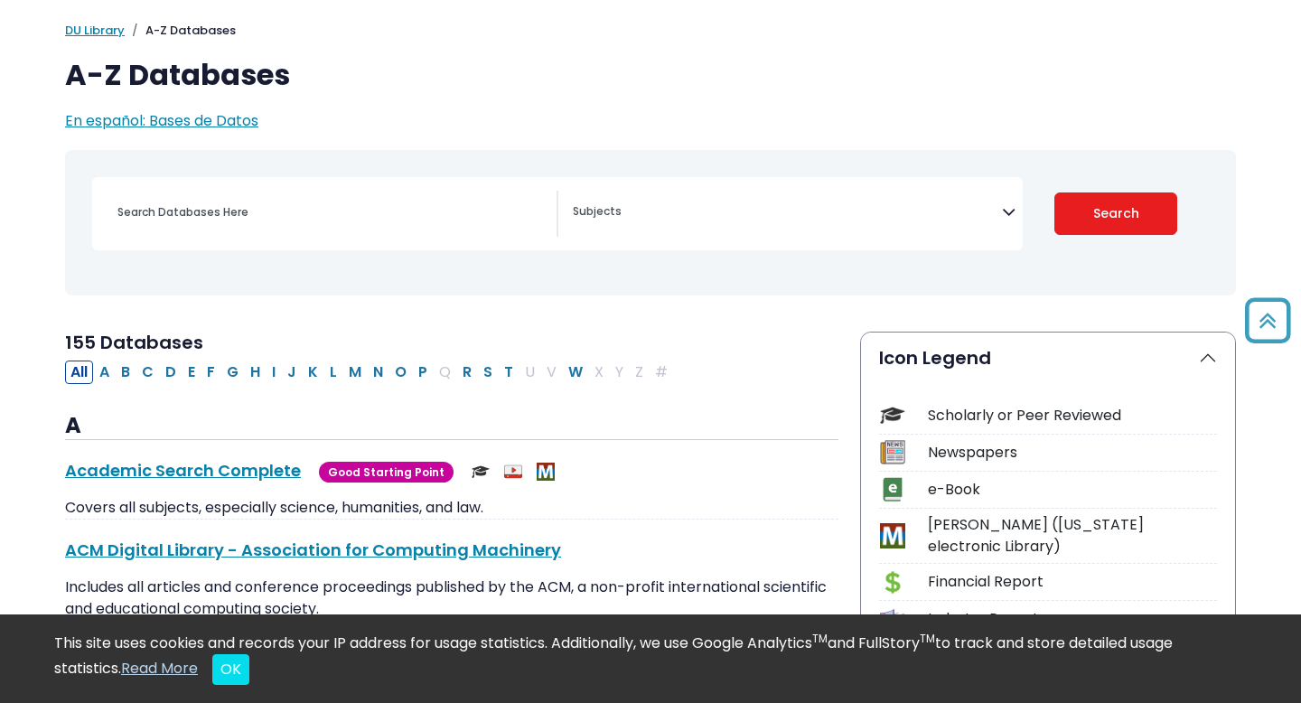
scroll to position [80, 0]
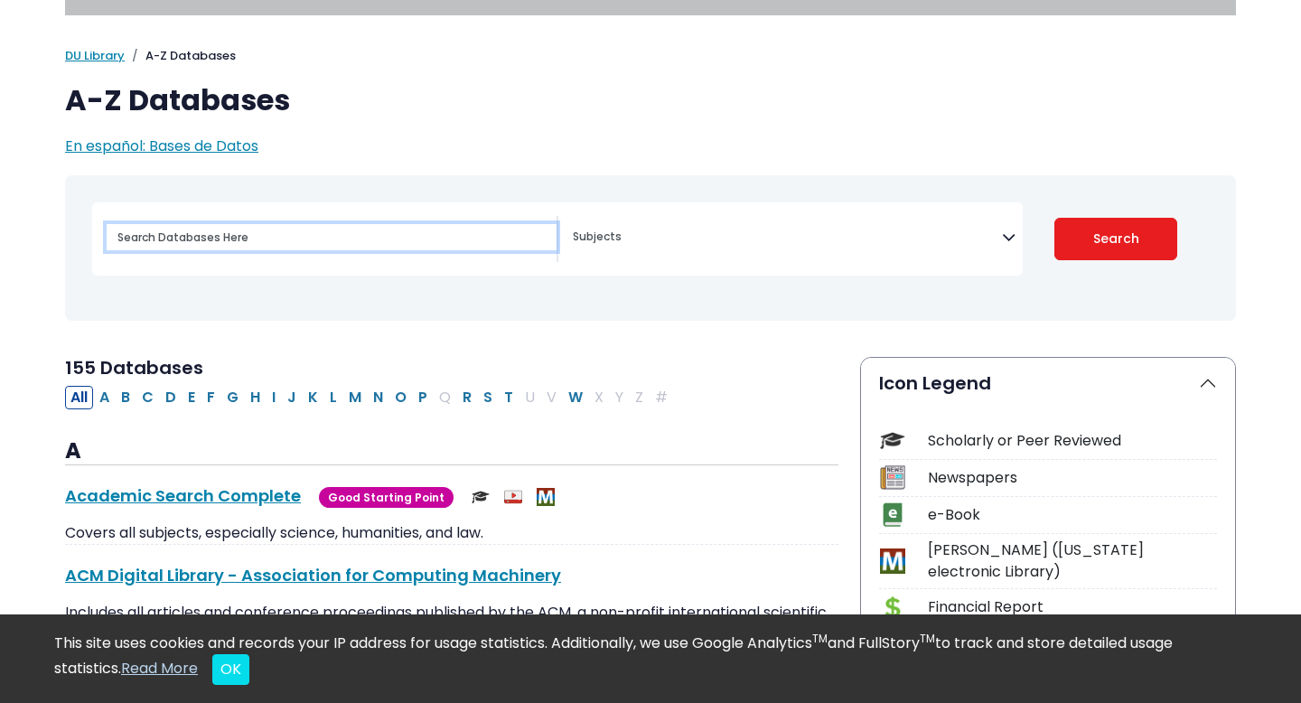
click at [273, 247] on input "Search database by title or keyword" at bounding box center [332, 237] width 450 height 26
type input "digitial communication"
click at [1055, 218] on button "Search" at bounding box center [1117, 239] width 124 height 42
select select "Database Subject Filter"
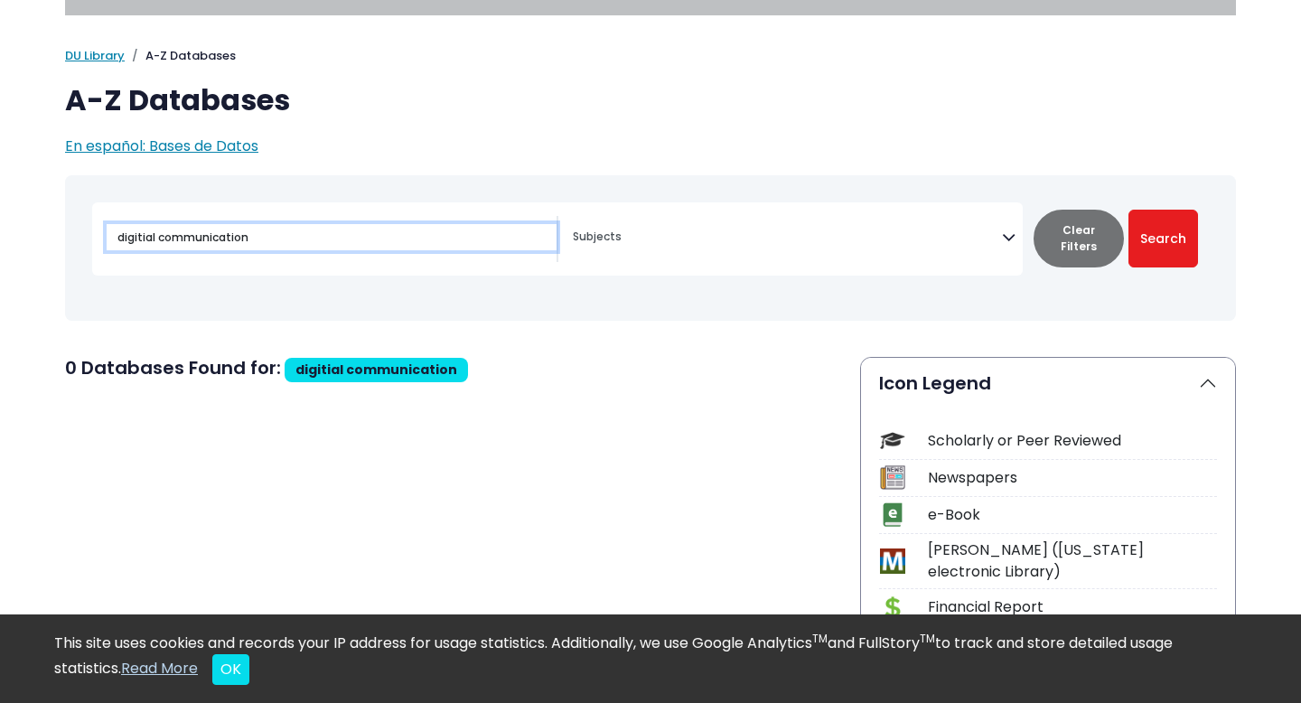
click at [146, 238] on input "digitial communication" at bounding box center [332, 237] width 450 height 26
type input "digital communication"
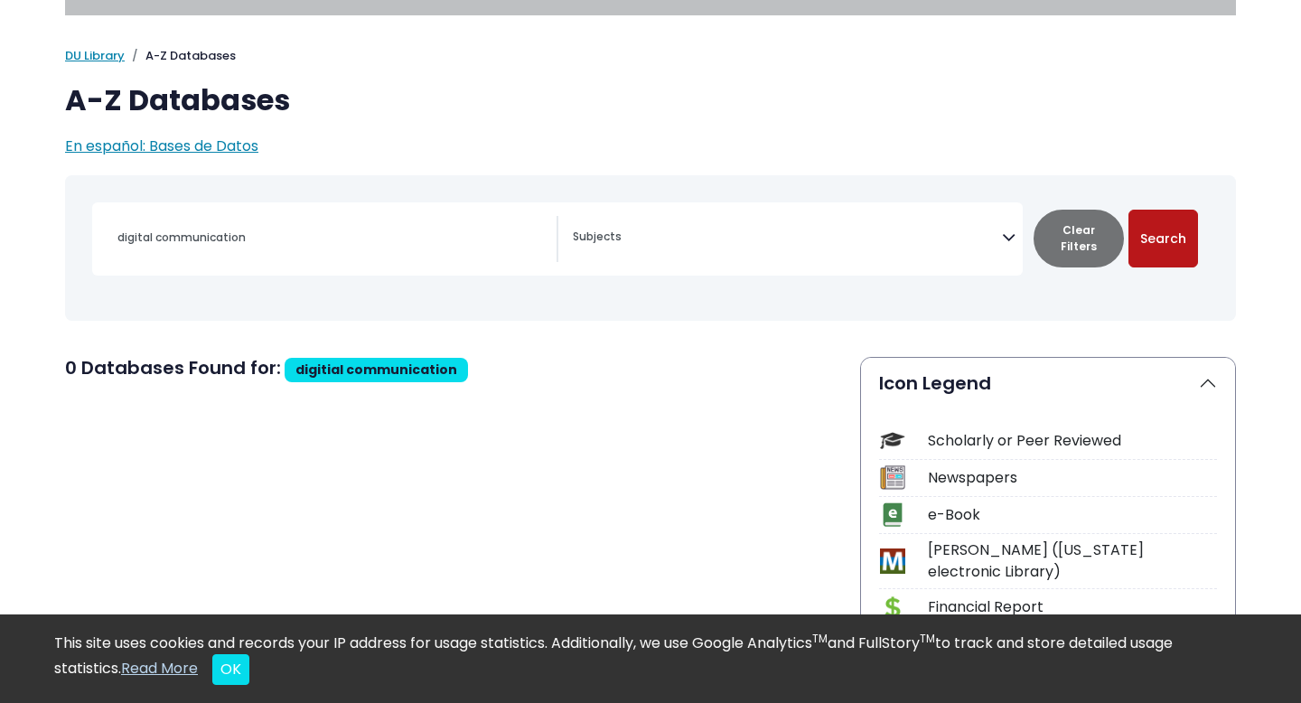
click at [1172, 239] on button "Search" at bounding box center [1164, 239] width 70 height 58
select select "Database Subject Filter"
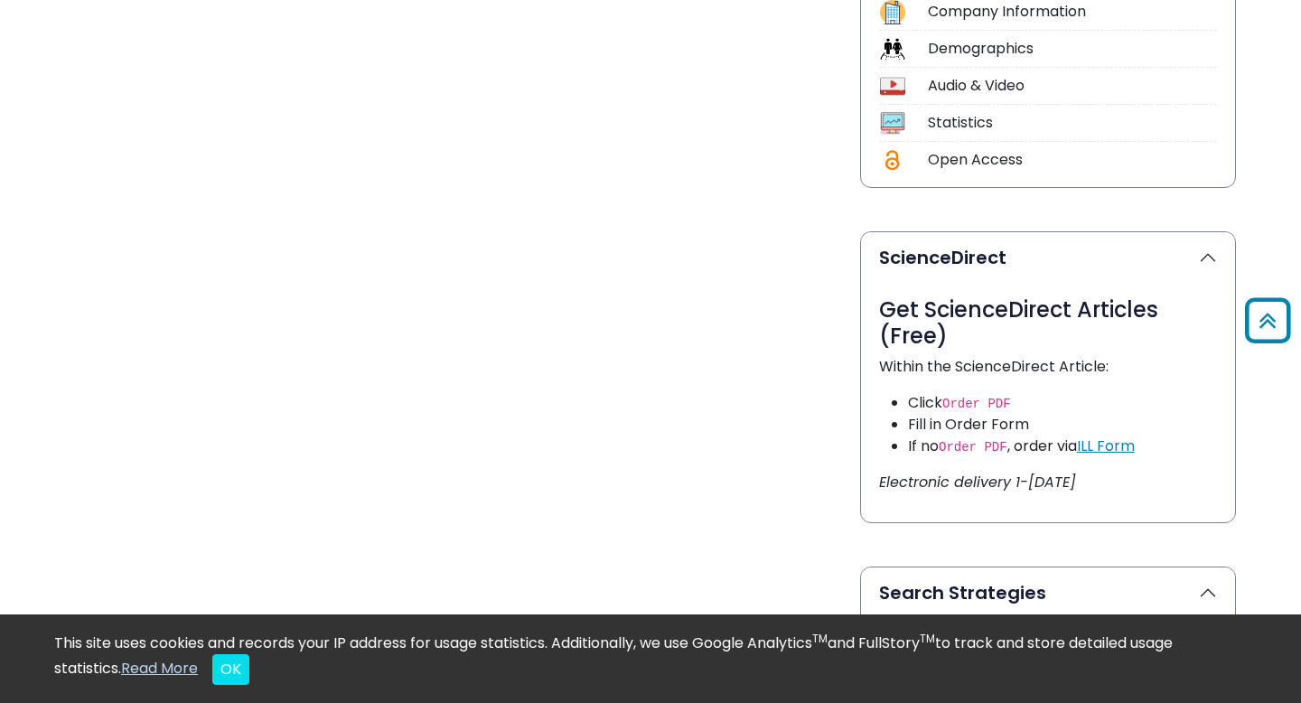
scroll to position [743, 0]
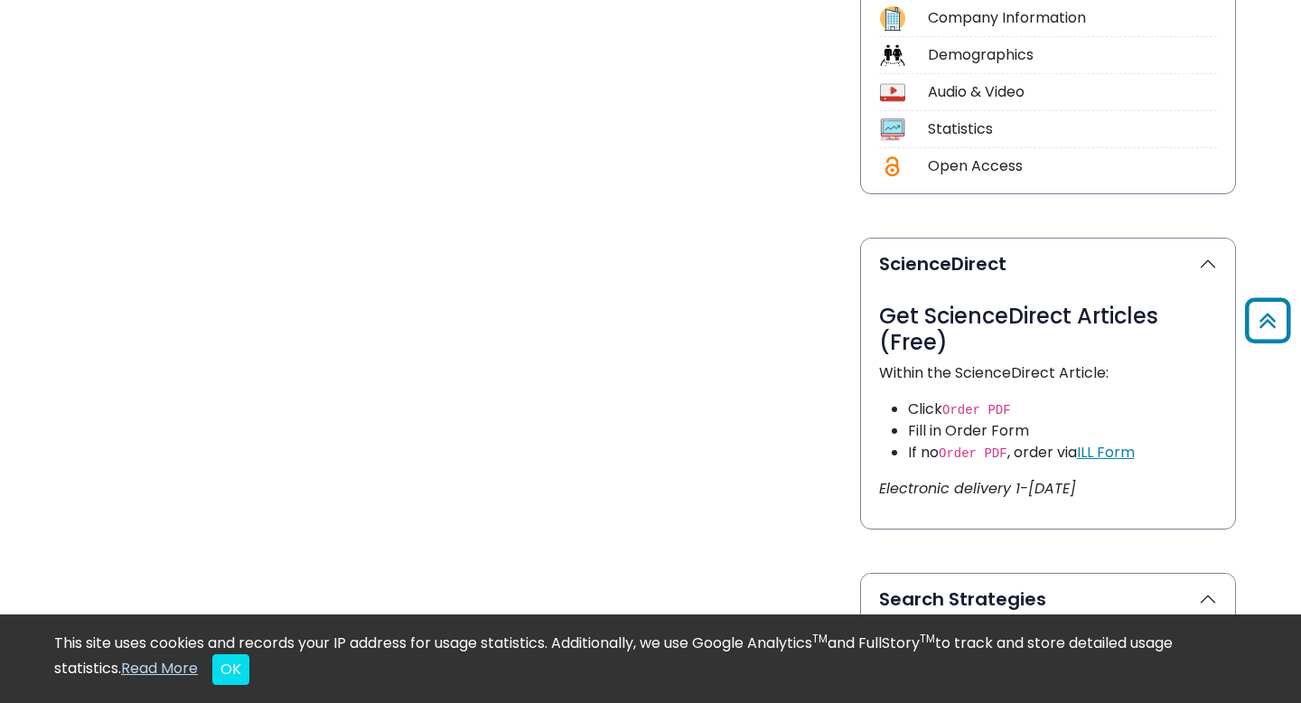
click at [1006, 155] on div "Open Access" at bounding box center [1072, 166] width 289 height 22
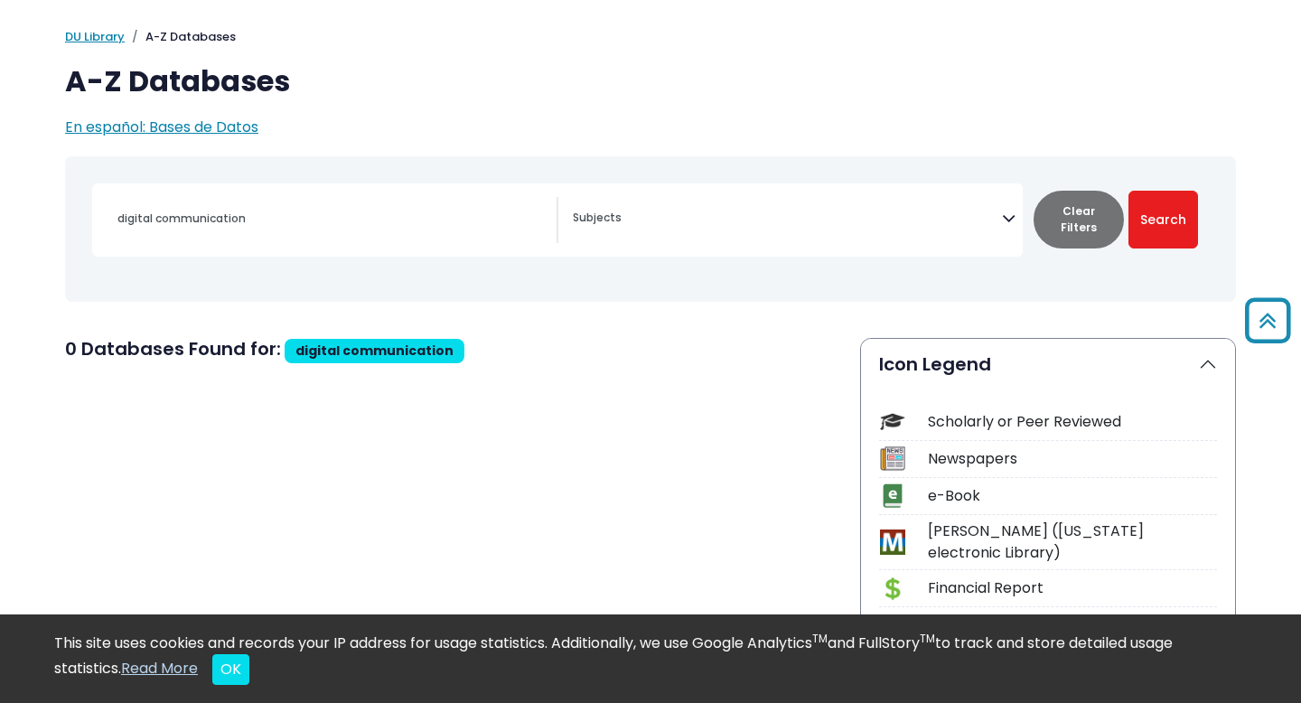
scroll to position [0, 0]
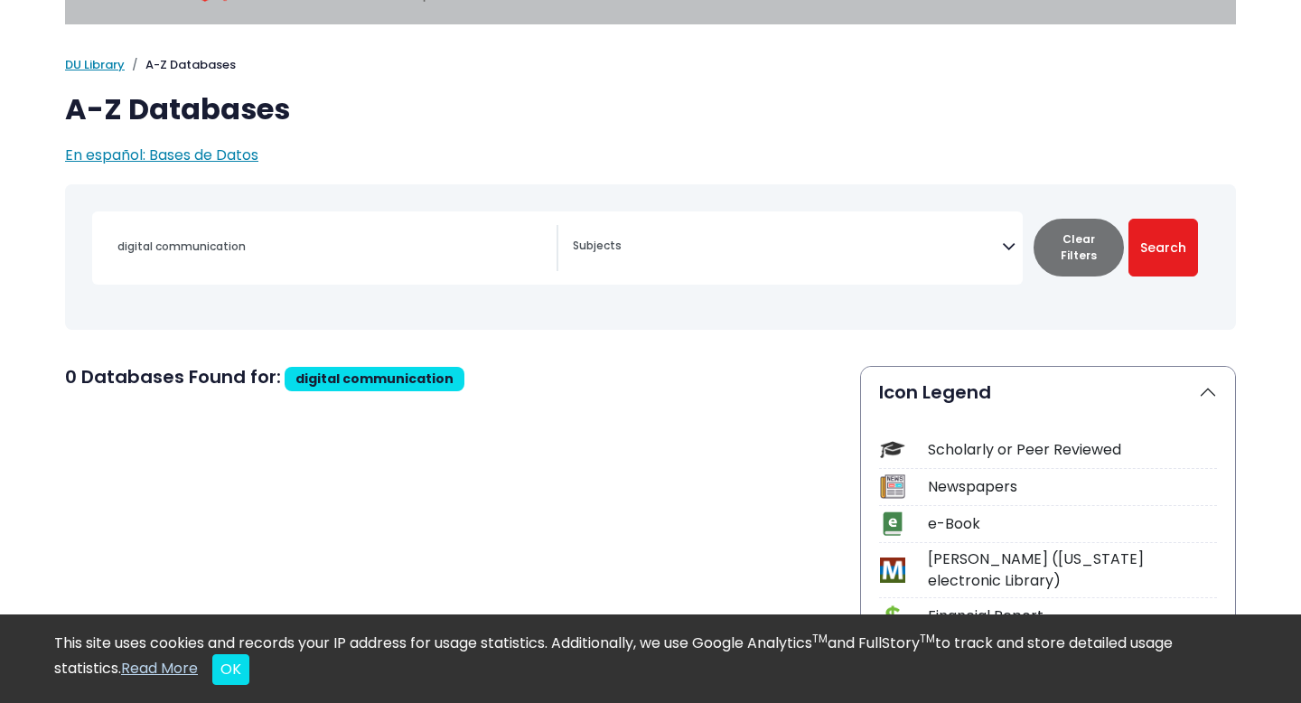
scroll to position [80, 0]
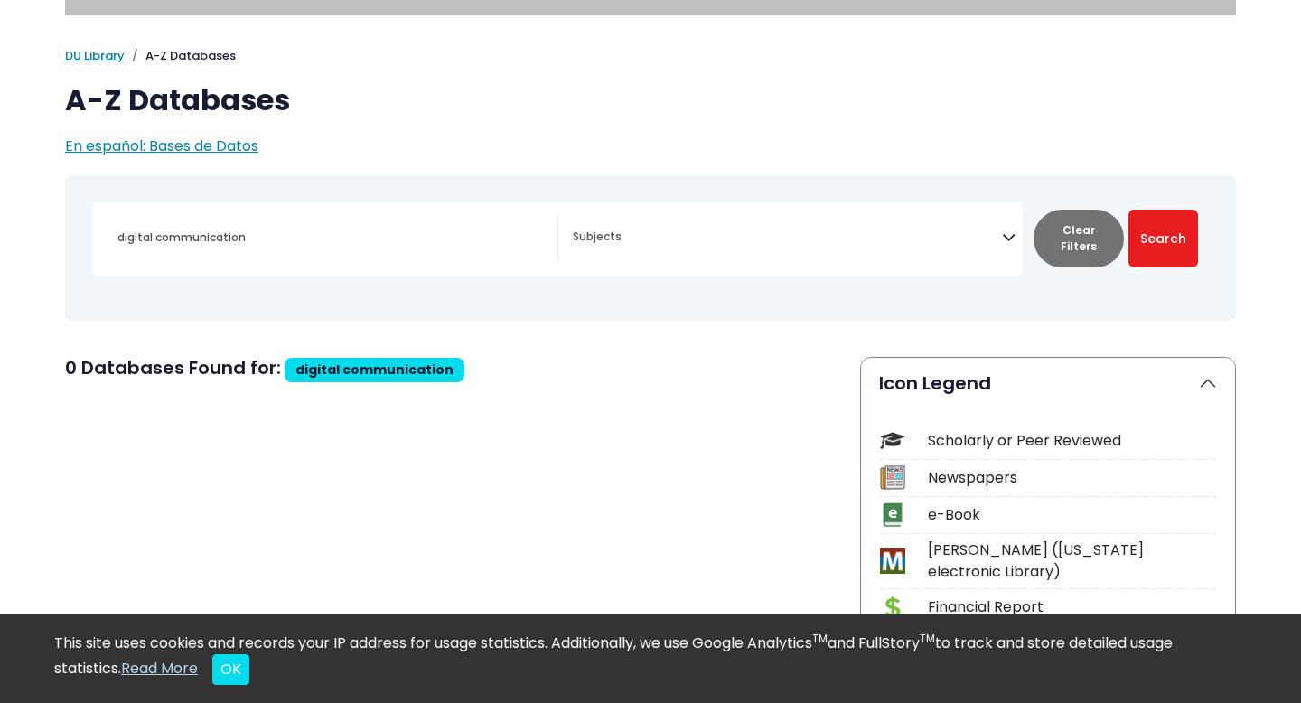
type input "digitial communication"
select select "Database Subject Filter"
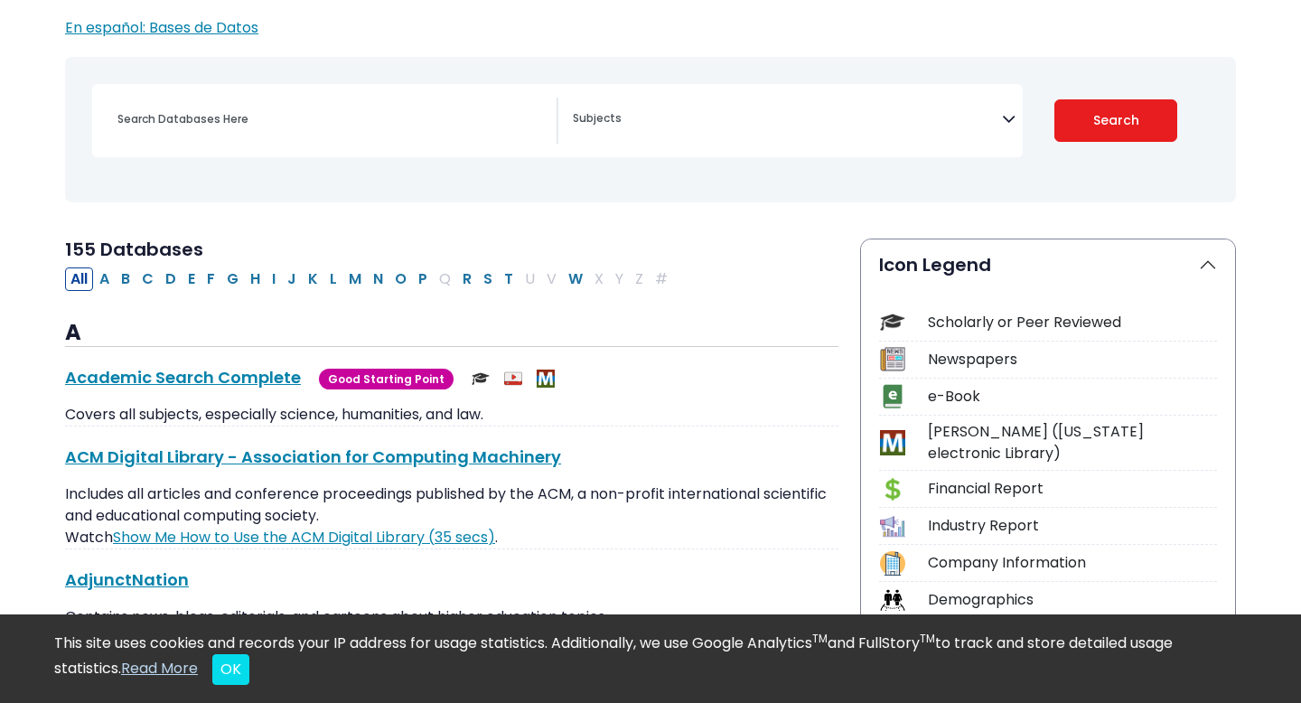
scroll to position [233, 0]
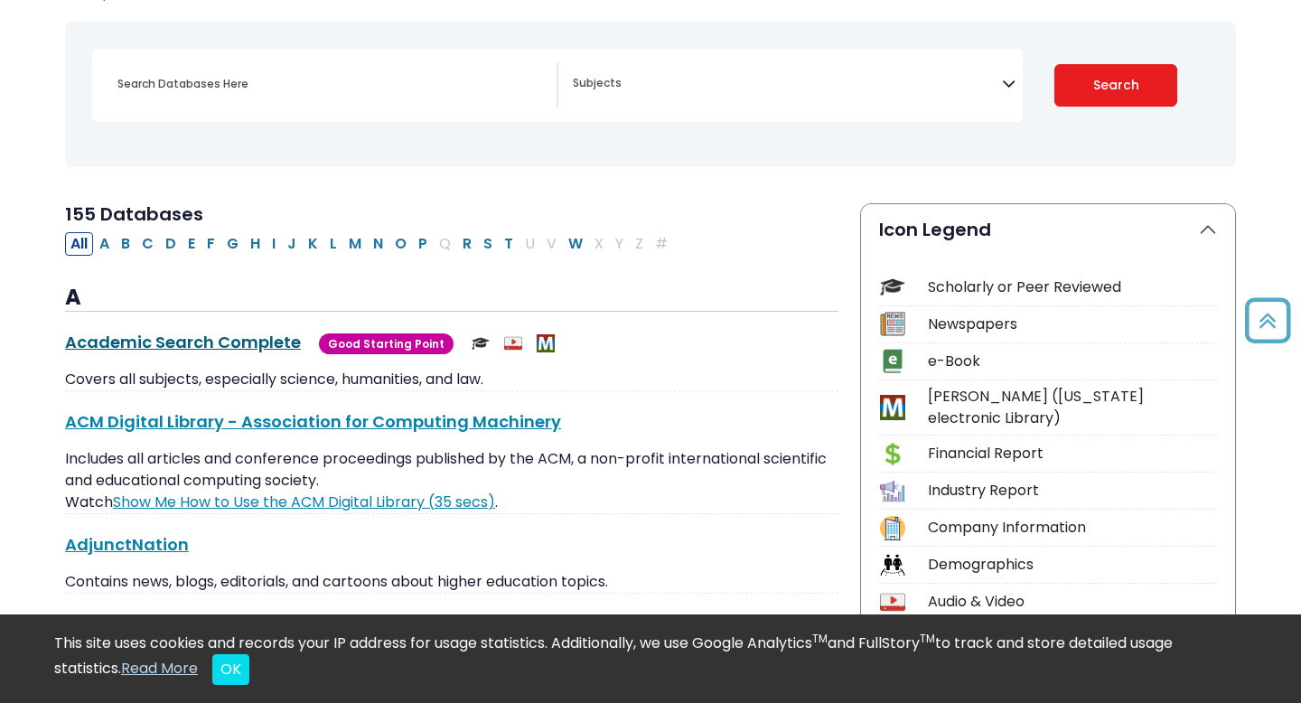
click at [179, 334] on link "Academic Search Complete This link opens in a new window" at bounding box center [183, 342] width 236 height 23
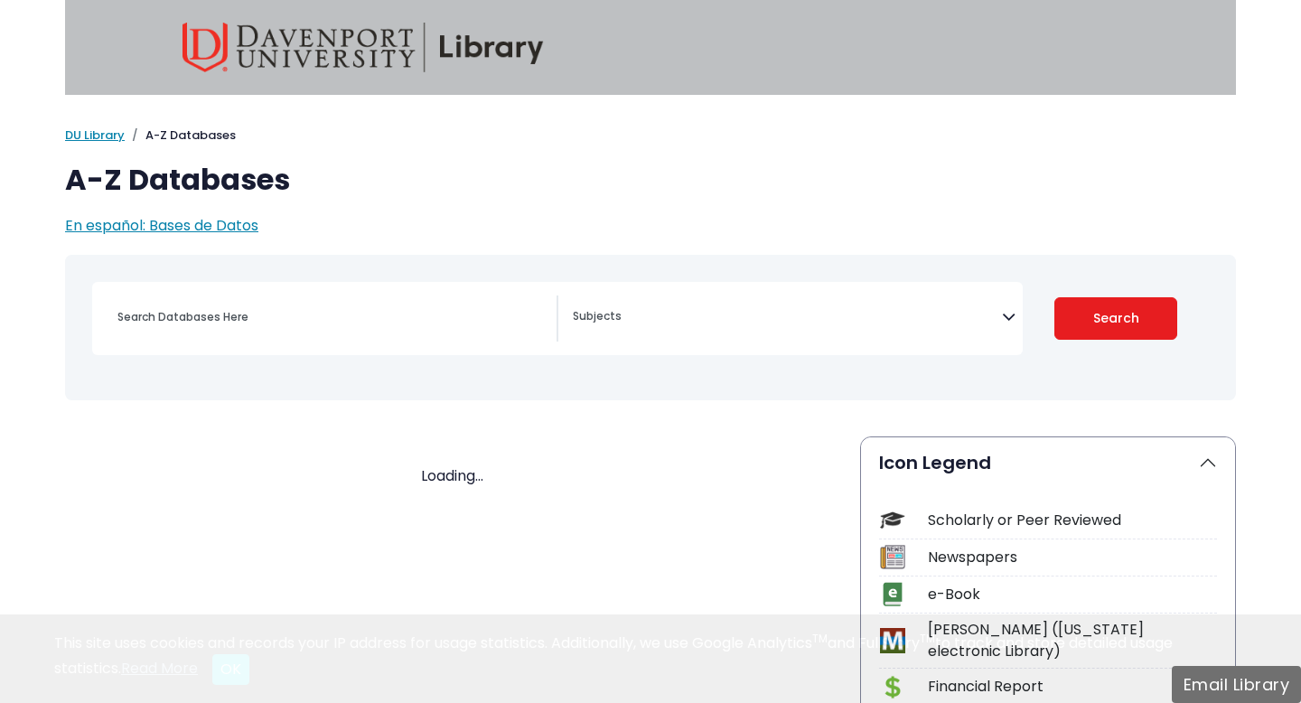
select select "Database Subject Filter"
